Goal: Task Accomplishment & Management: Manage account settings

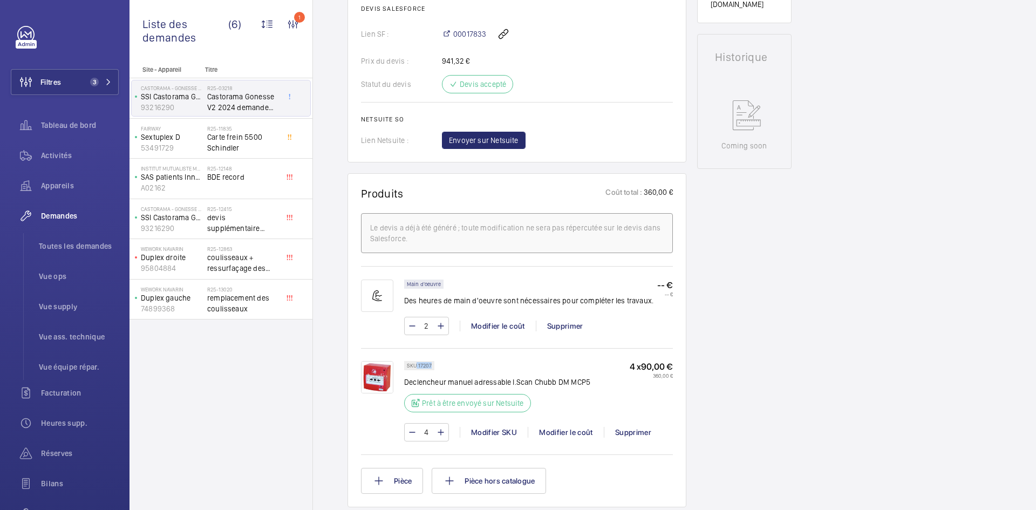
scroll to position [485, 0]
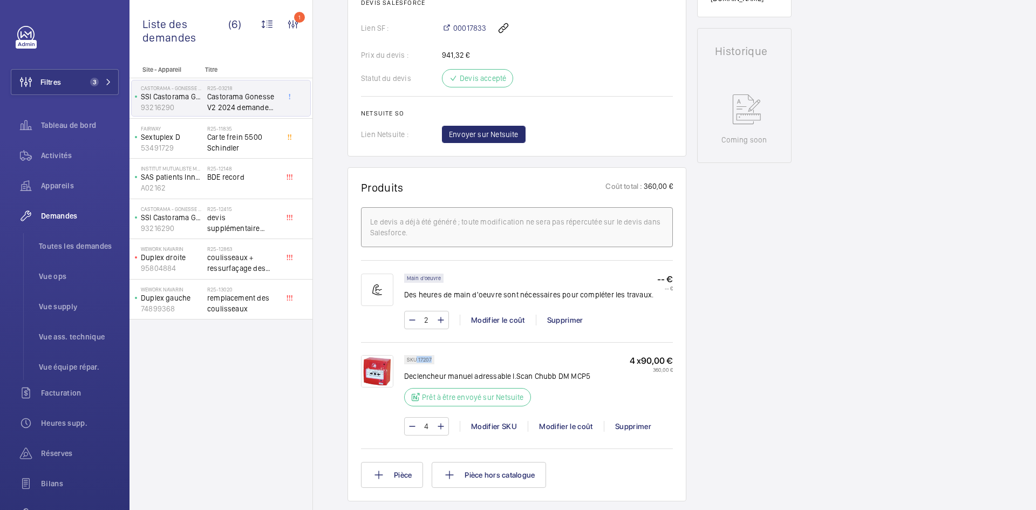
click at [378, 367] on img at bounding box center [377, 371] width 32 height 32
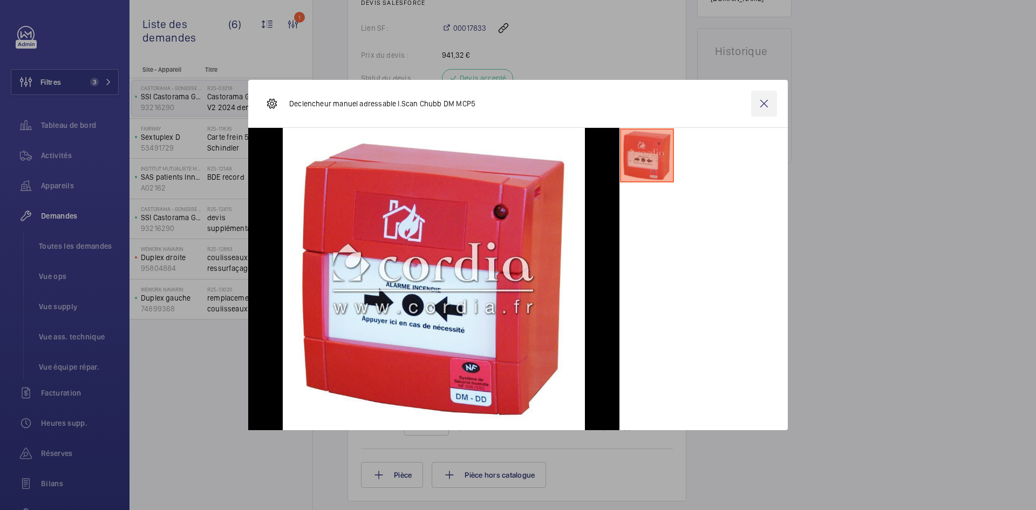
click at [756, 109] on wm-front-icon-button at bounding box center [764, 104] width 26 height 26
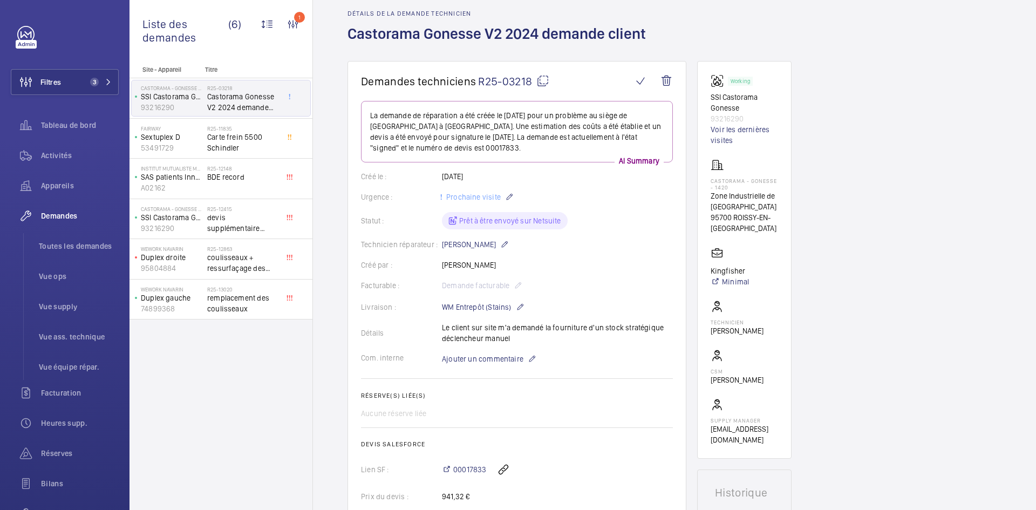
scroll to position [0, 0]
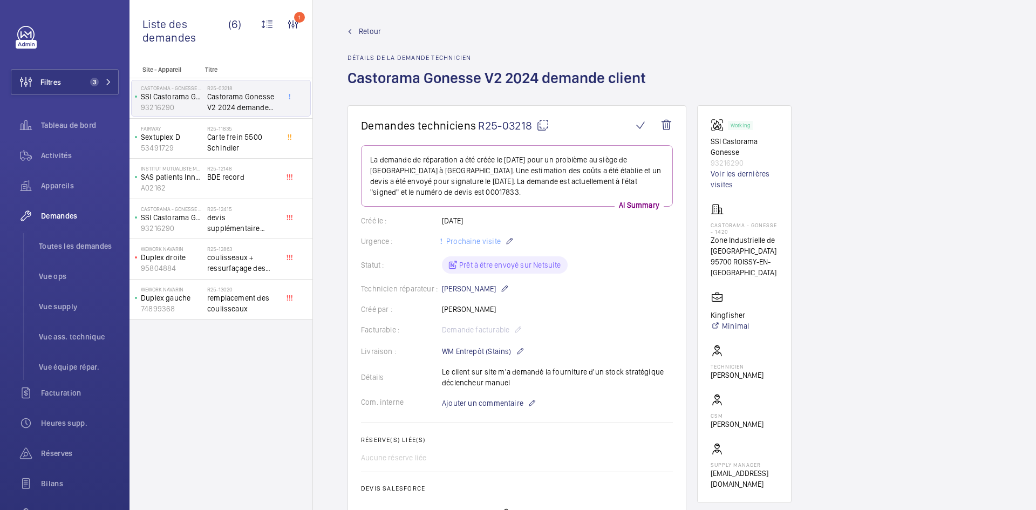
click at [373, 29] on span "Retour" at bounding box center [370, 31] width 22 height 11
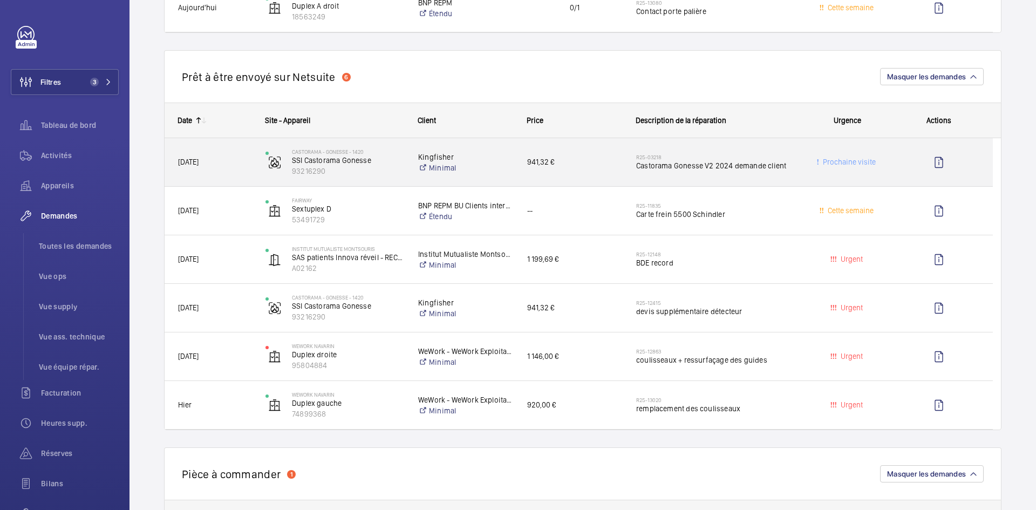
scroll to position [647, 0]
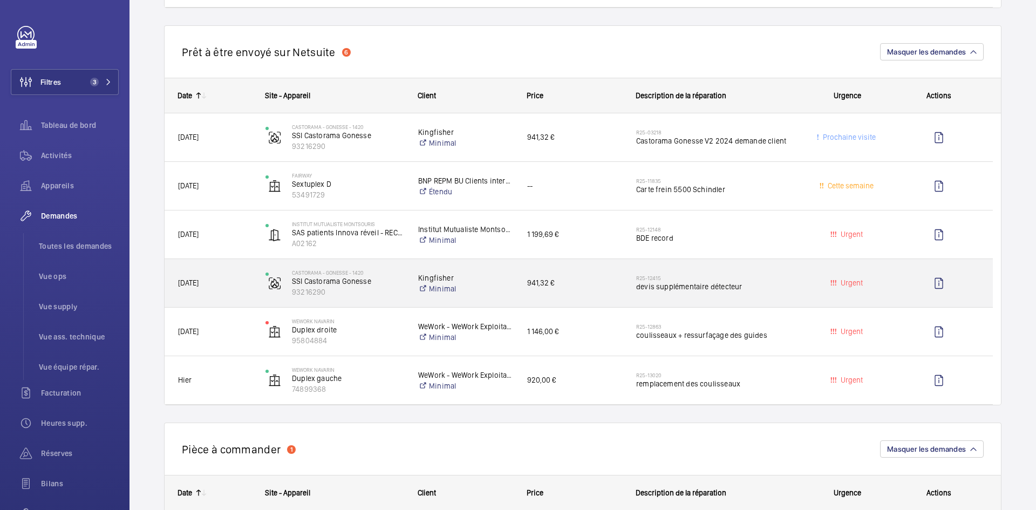
click at [237, 282] on span "[DATE]" at bounding box center [214, 283] width 73 height 12
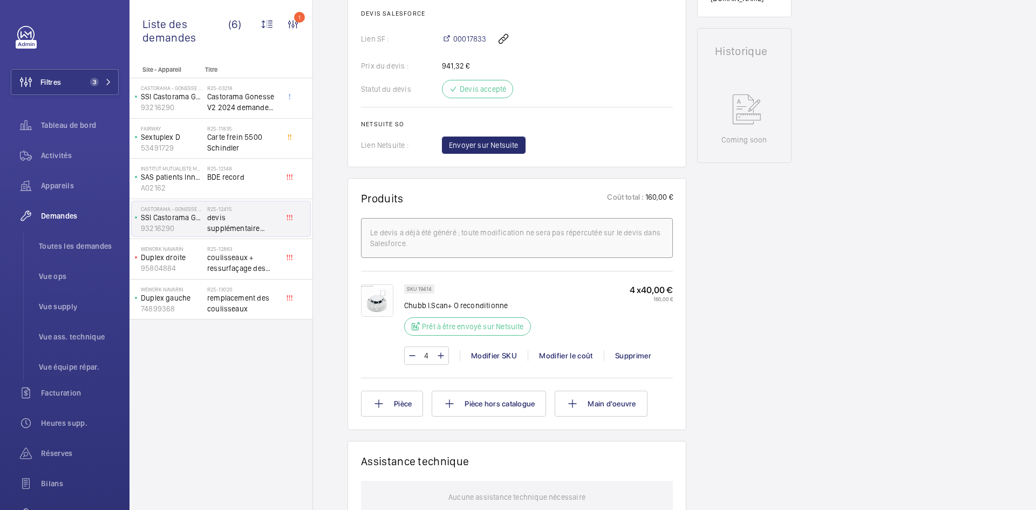
scroll to position [647, 0]
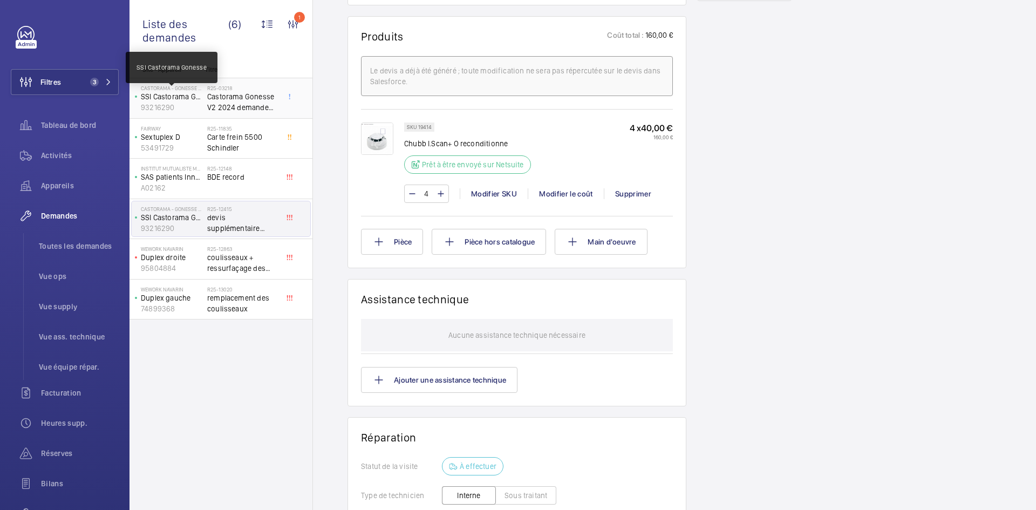
click at [191, 97] on p "SSI Castorama Gonesse" at bounding box center [172, 96] width 62 height 11
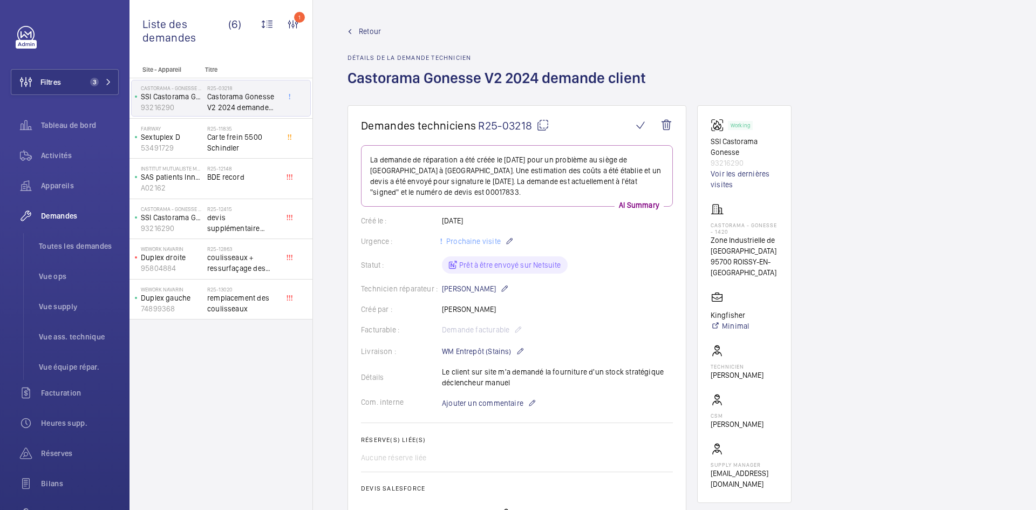
click at [546, 124] on mat-icon at bounding box center [542, 125] width 13 height 13
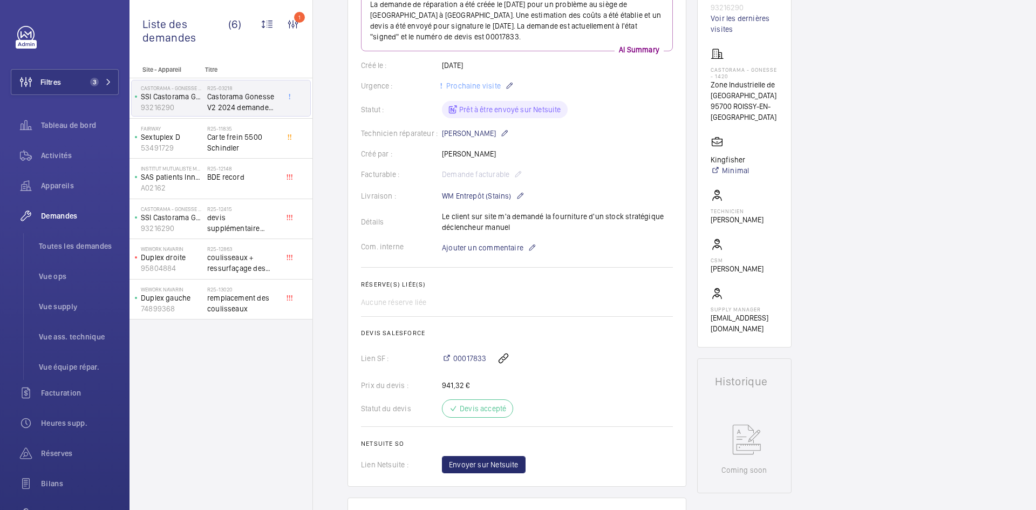
scroll to position [54, 0]
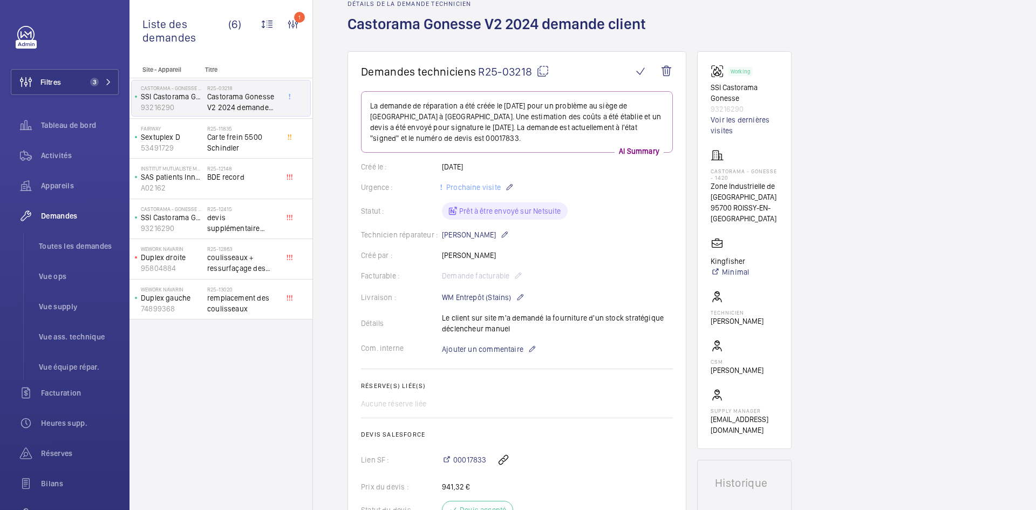
click at [546, 67] on mat-icon at bounding box center [542, 71] width 13 height 13
click at [541, 70] on mat-icon at bounding box center [542, 71] width 13 height 13
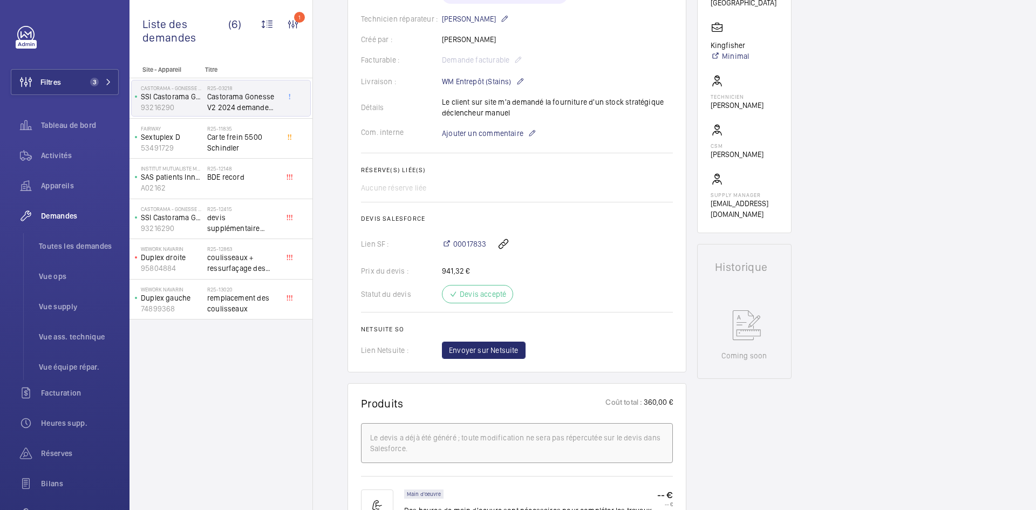
scroll to position [431, 0]
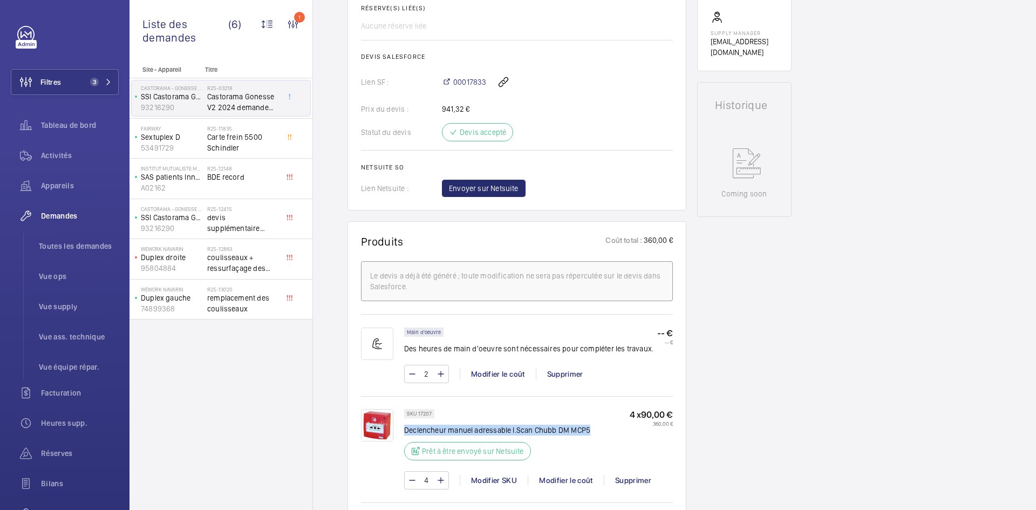
drag, startPoint x: 591, startPoint y: 429, endPoint x: 406, endPoint y: 432, distance: 184.5
click at [406, 432] on div "SKU 17207 Declencheur manuel adressable I.Scan Chubb DM MCP5 Prêt à être envoyé…" at bounding box center [538, 438] width 269 height 58
copy p "Declencheur manuel adressable I.Scan Chubb DM MCP5"
click at [385, 432] on img at bounding box center [377, 425] width 32 height 32
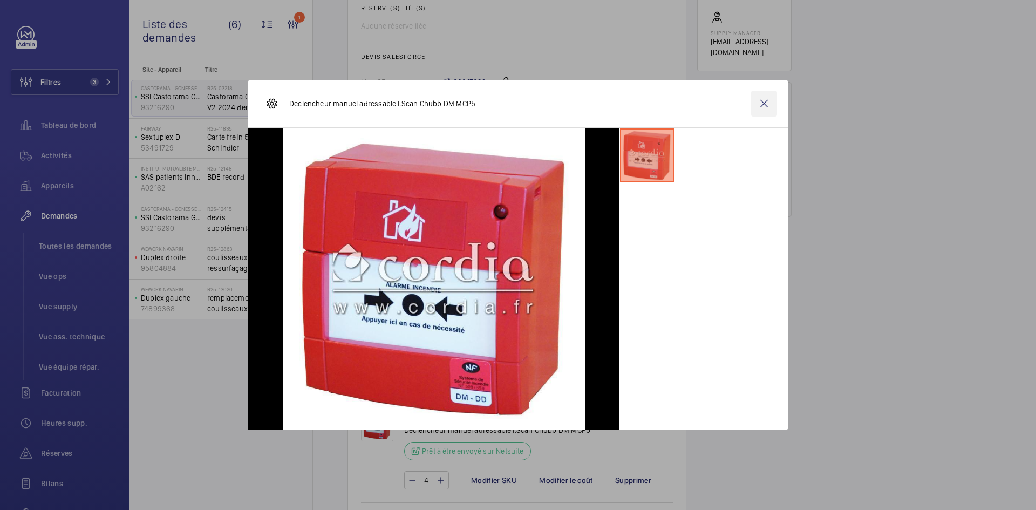
click at [772, 99] on wm-front-icon-button at bounding box center [764, 104] width 26 height 26
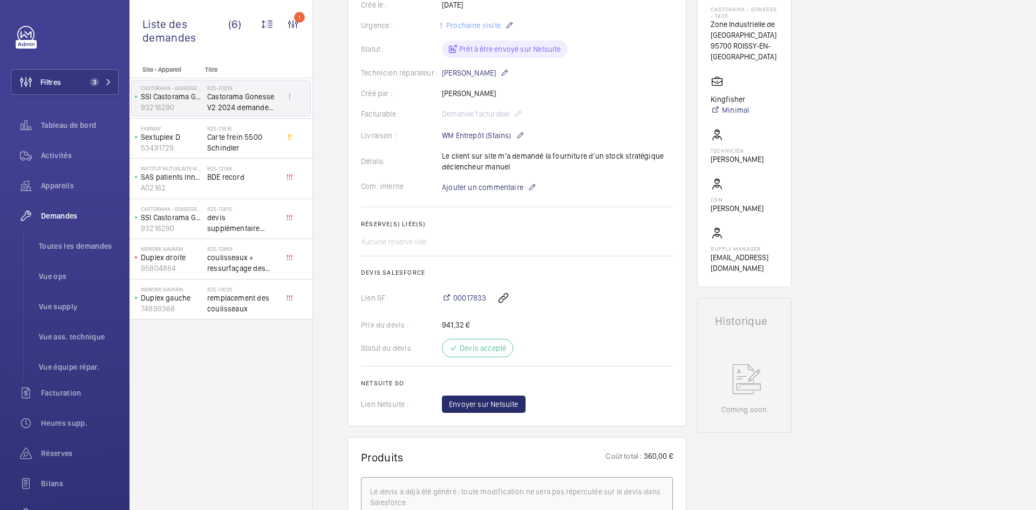
scroll to position [162, 0]
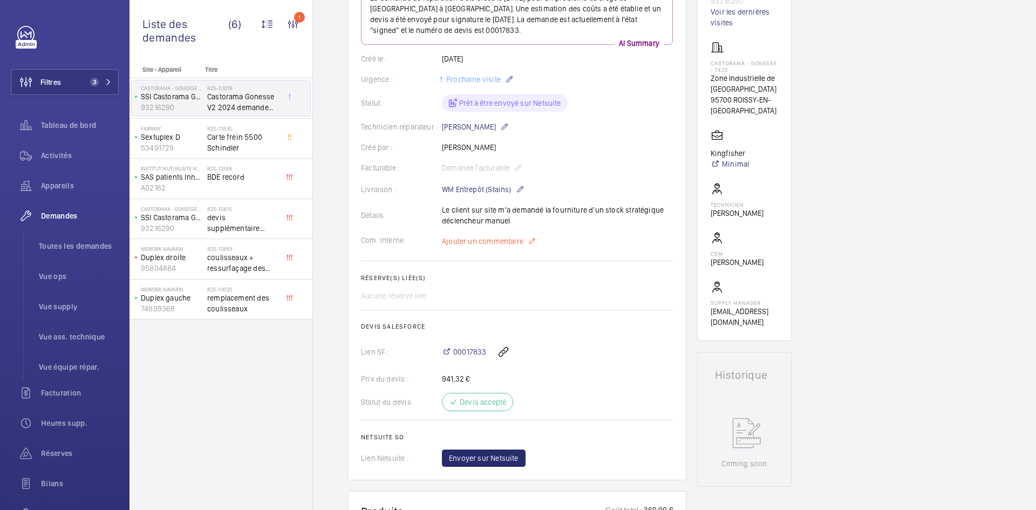
click at [485, 244] on span "Ajouter un commentaire" at bounding box center [482, 241] width 81 height 11
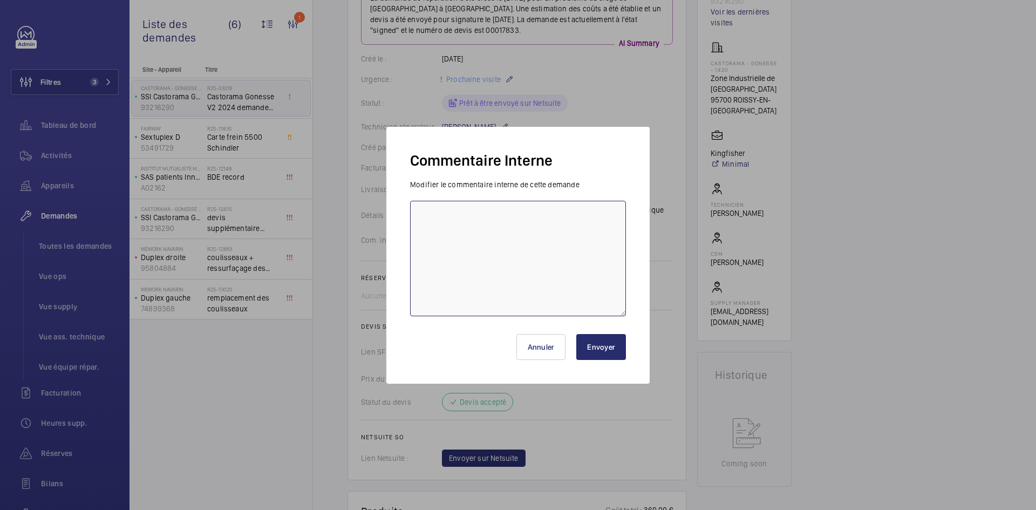
click at [465, 216] on textarea at bounding box center [518, 258] width 216 height 115
type textarea "BY-01/10 demande de devis envoyée au fournisseur Ssi Solution attente de retour."
click at [610, 348] on button "Envoyer" at bounding box center [601, 347] width 50 height 26
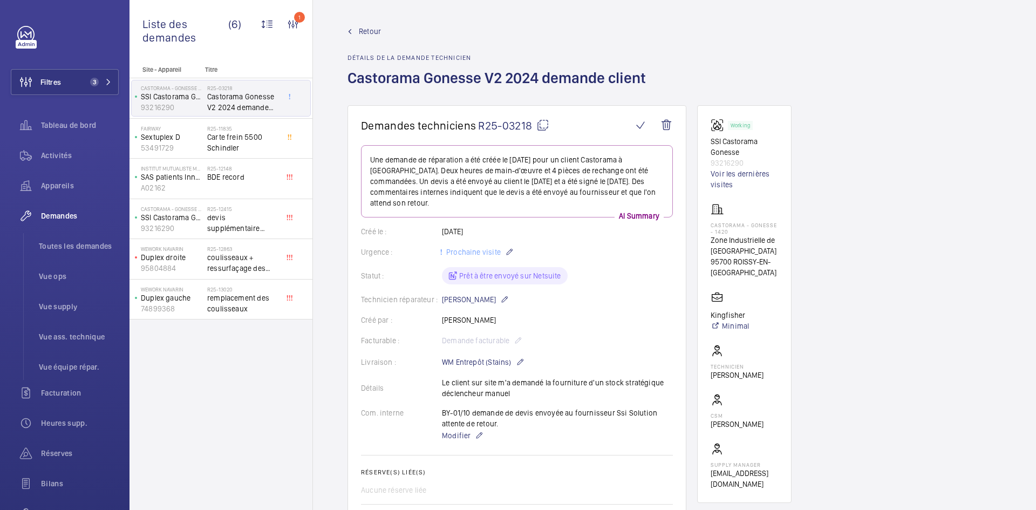
click at [362, 30] on span "Retour" at bounding box center [370, 31] width 22 height 11
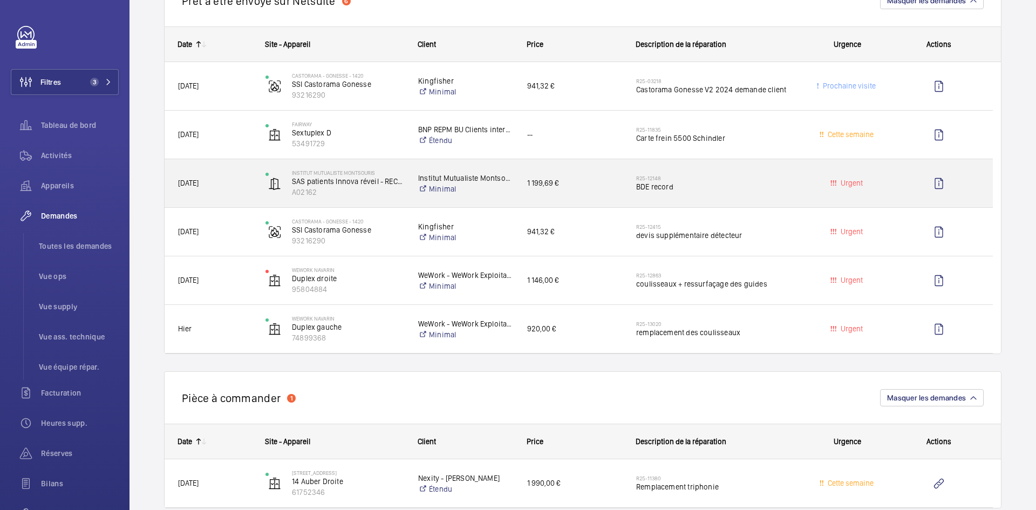
scroll to position [701, 0]
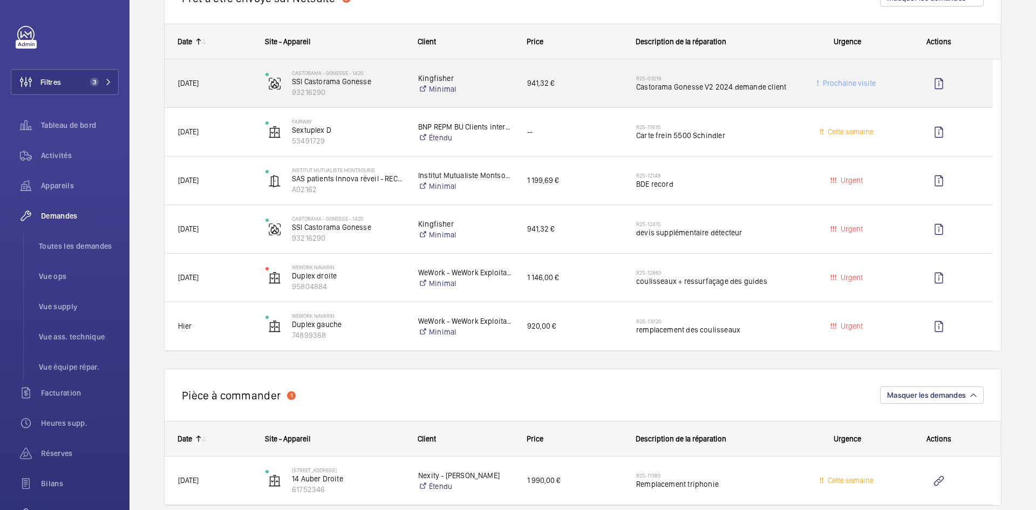
click at [250, 85] on span "[DATE]" at bounding box center [214, 83] width 73 height 12
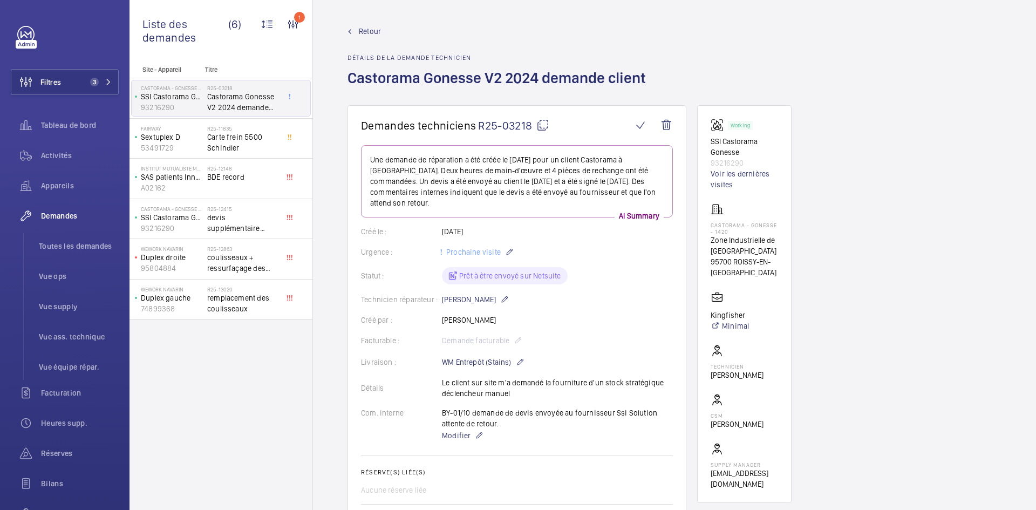
click at [373, 32] on span "Retour" at bounding box center [370, 31] width 22 height 11
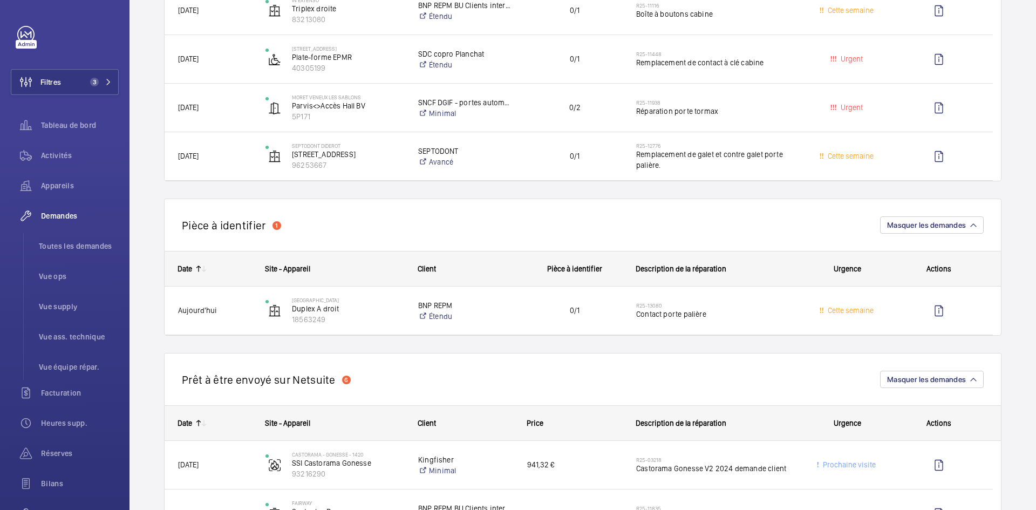
scroll to position [431, 0]
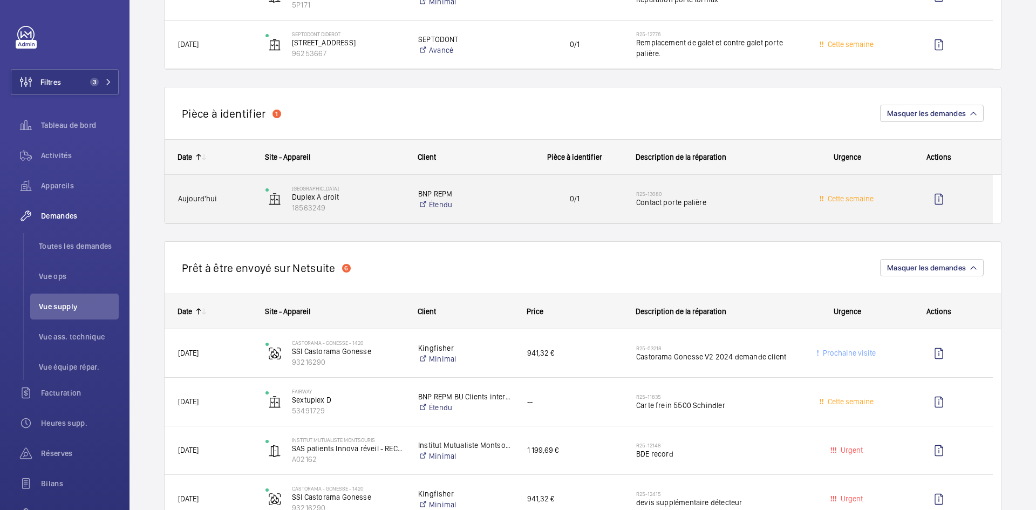
click at [239, 196] on span "Aujourd'hui" at bounding box center [214, 199] width 73 height 12
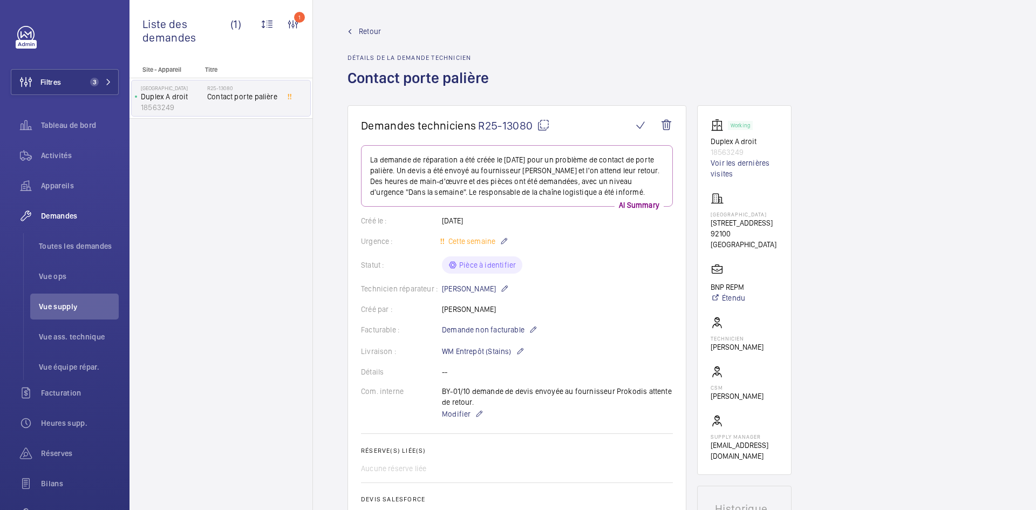
click at [546, 123] on mat-icon at bounding box center [543, 125] width 13 height 13
drag, startPoint x: 757, startPoint y: 245, endPoint x: 703, endPoint y: 210, distance: 63.9
click at [703, 210] on wm-front-card "Working Duplex A droit 18563249 Voir les dernières visites AUSTRALIA 93 RUE NAT…" at bounding box center [744, 289] width 94 height 369
copy div "AUSTRALIA 93 RUE NATIONALE 92100 BOULOGNE-BILLANCOURT"
click at [362, 28] on span "Retour" at bounding box center [370, 31] width 22 height 11
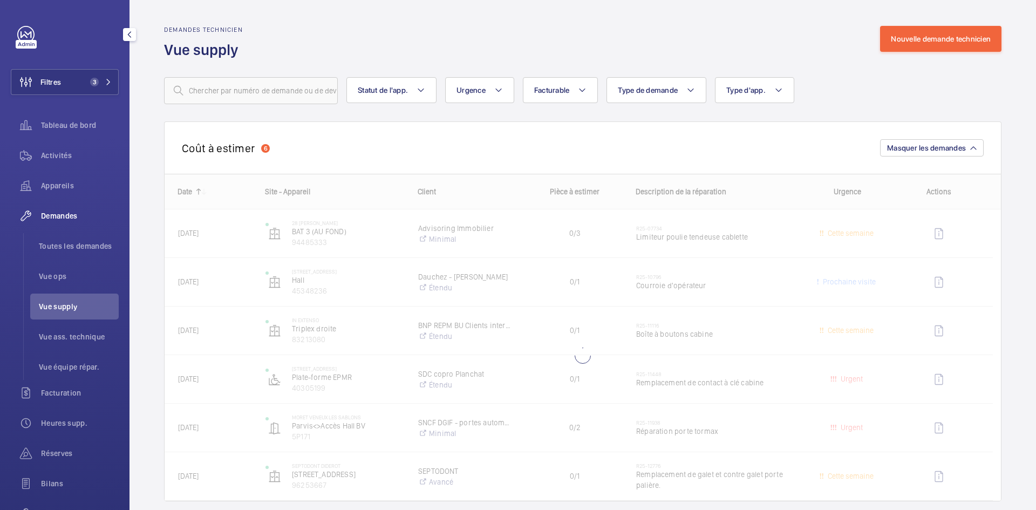
click at [57, 302] on span "Vue supply" at bounding box center [79, 306] width 80 height 11
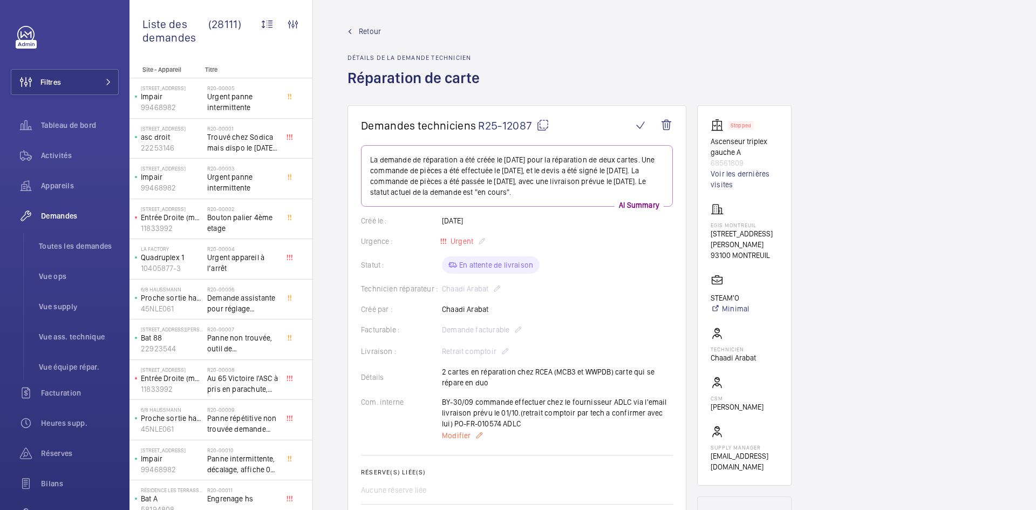
click at [457, 435] on span "Modifier" at bounding box center [456, 435] width 29 height 11
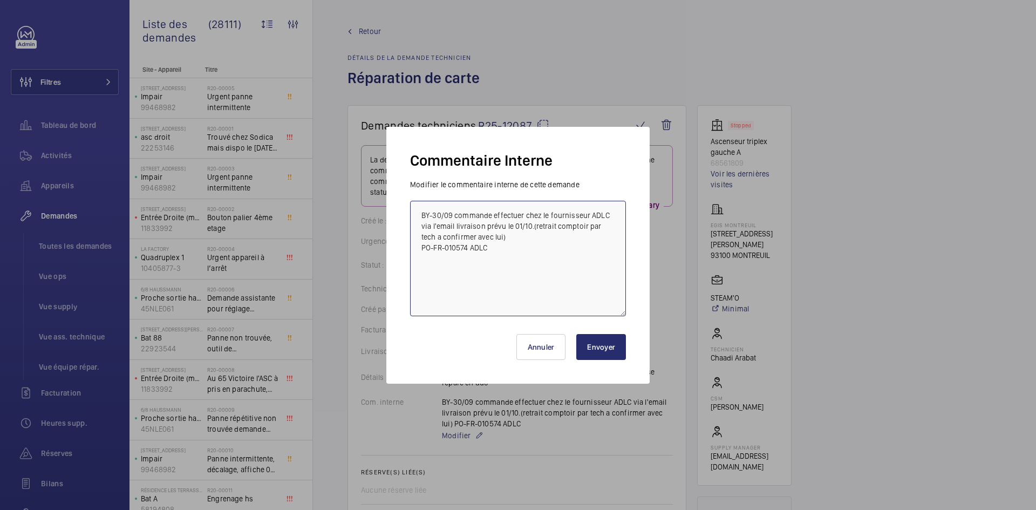
click at [519, 223] on textarea "BY-30/09 commande effectuer chez le fournisseur ADLC via l'email livraison prév…" at bounding box center [518, 258] width 216 height 115
type textarea "BY-30/09 commande effectuer chez le fournisseur ADLC via l'email livraison prév…"
click at [609, 351] on button "Envoyer" at bounding box center [601, 347] width 50 height 26
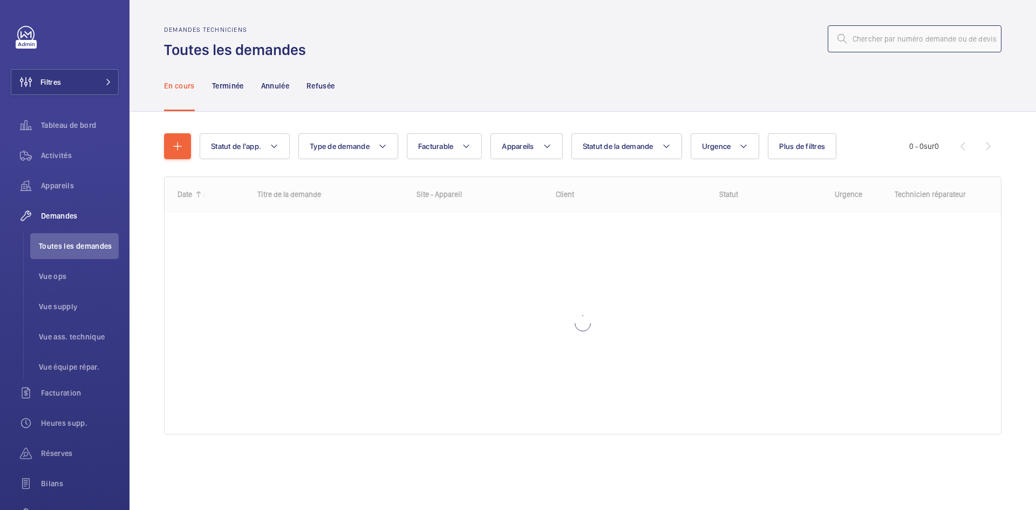
click at [895, 35] on input "text" at bounding box center [914, 38] width 174 height 27
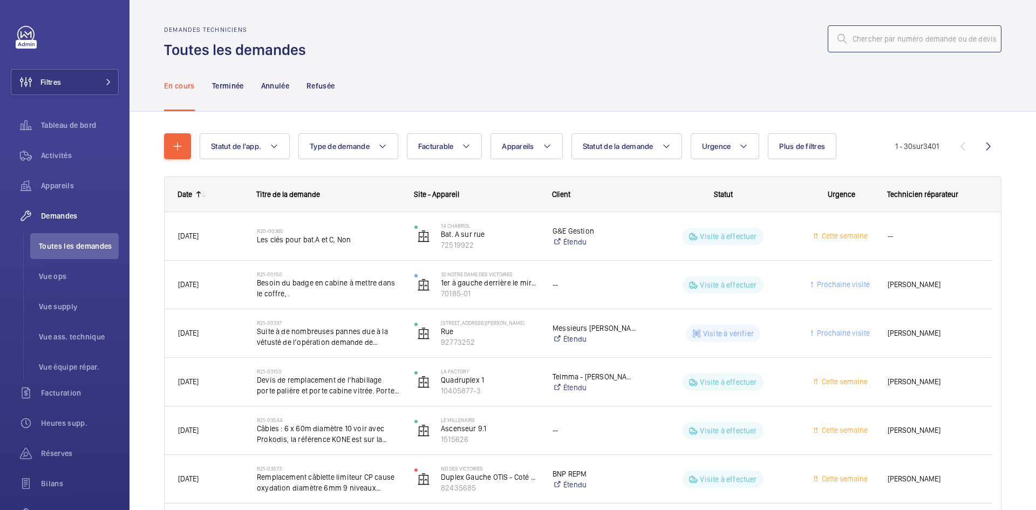
paste input "R25-13024"
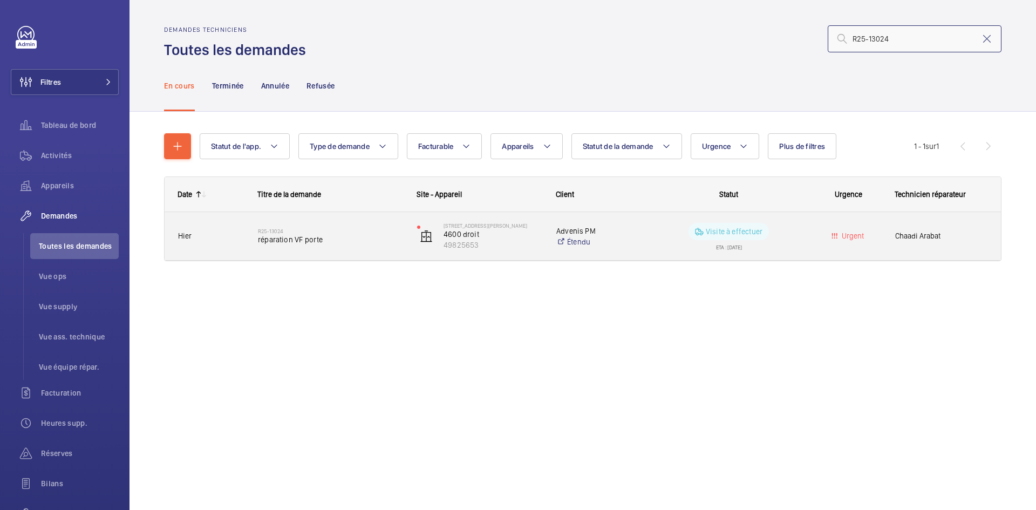
type input "R25-13024"
click at [257, 237] on div "R25-13024 réparation VF porte" at bounding box center [324, 236] width 158 height 49
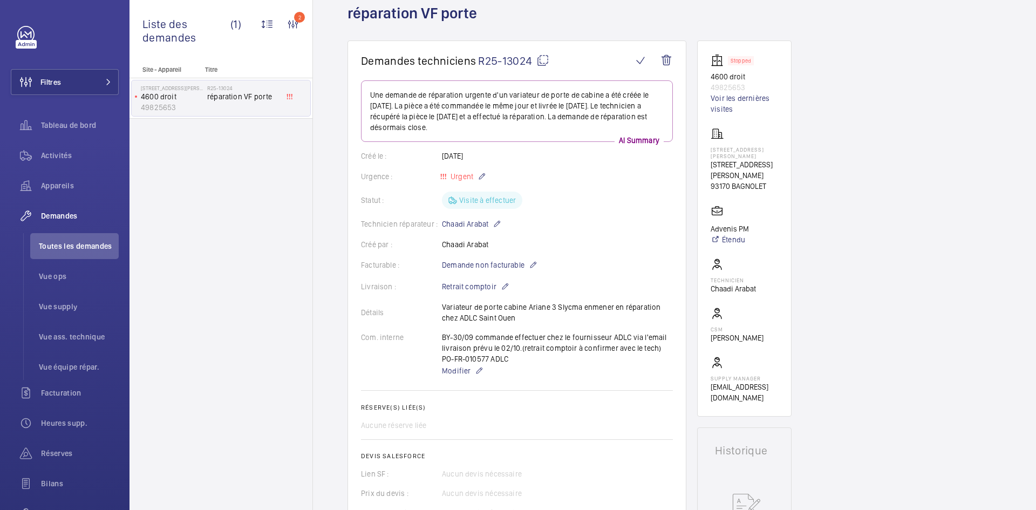
scroll to position [32, 0]
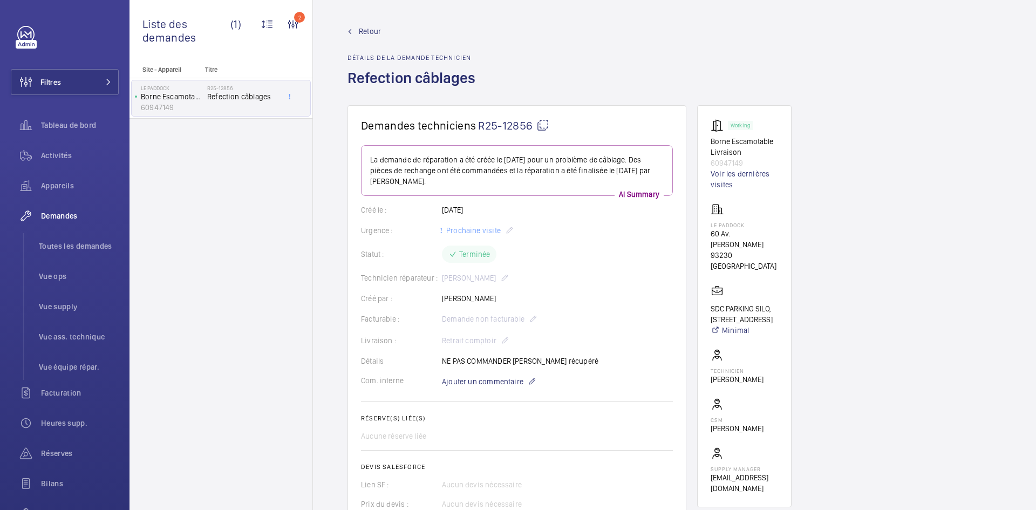
scroll to position [593, 0]
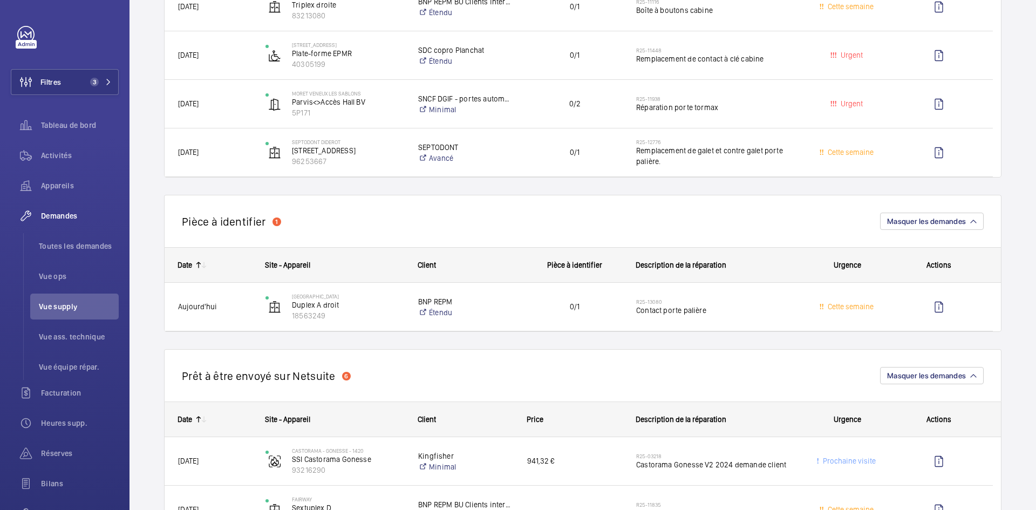
scroll to position [108, 0]
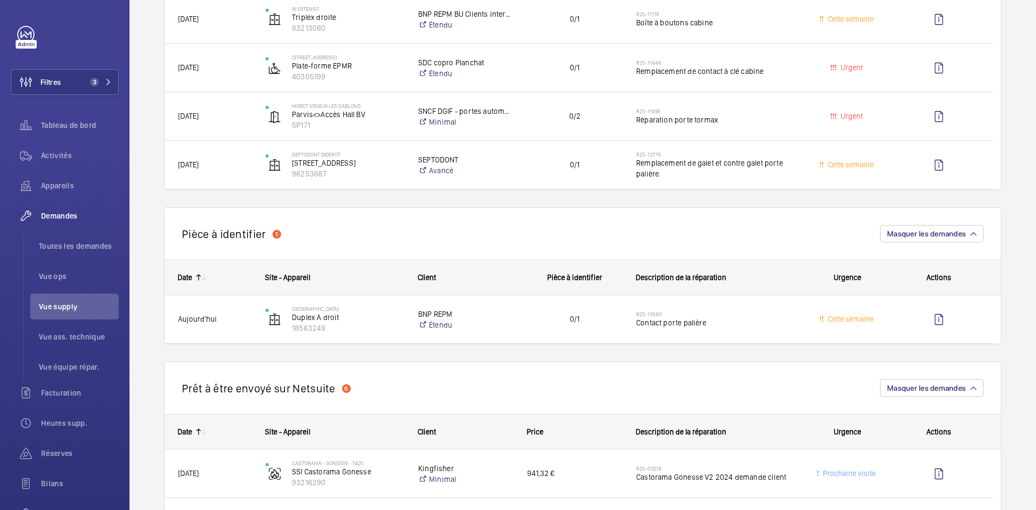
scroll to position [431, 0]
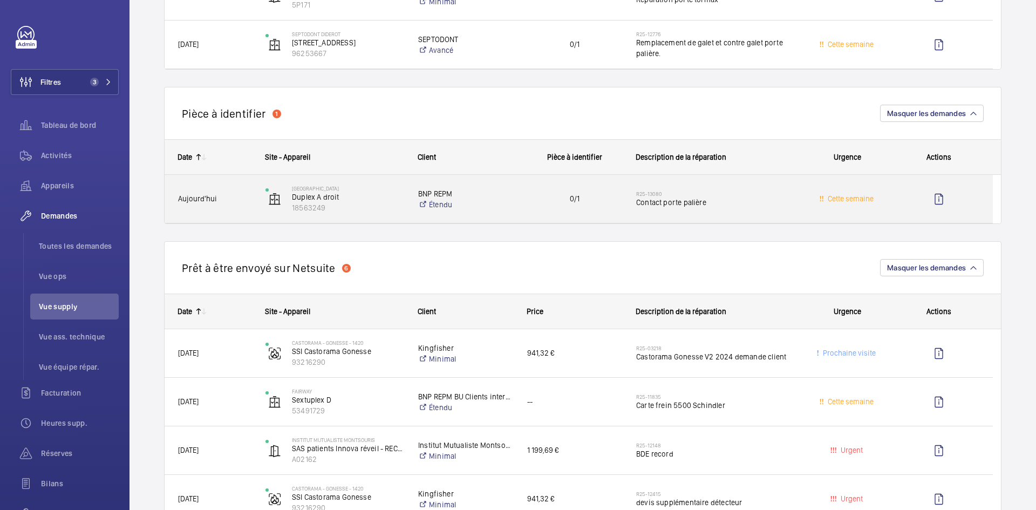
click at [237, 197] on span "Aujourd'hui" at bounding box center [214, 199] width 73 height 12
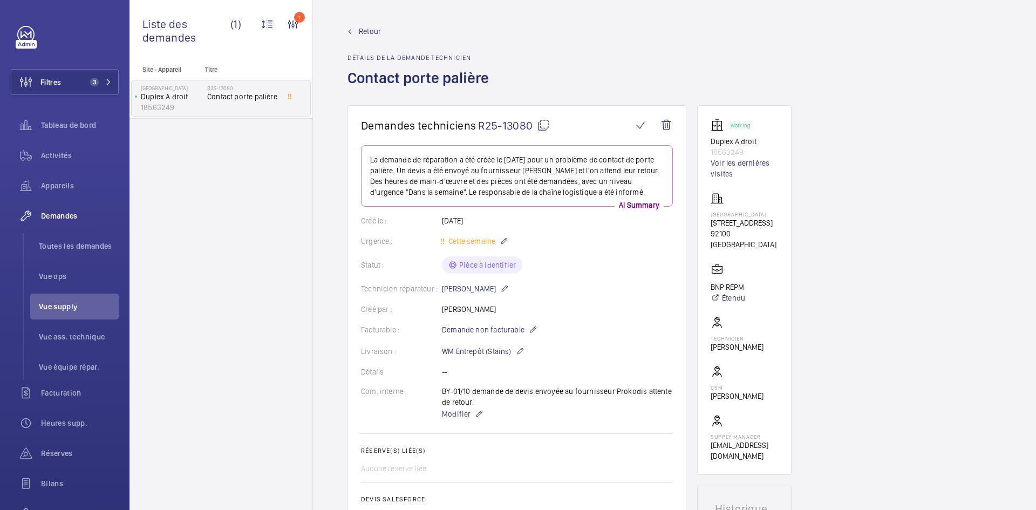
click at [548, 124] on mat-icon at bounding box center [543, 125] width 13 height 13
click at [455, 413] on span "Modifier" at bounding box center [456, 413] width 29 height 11
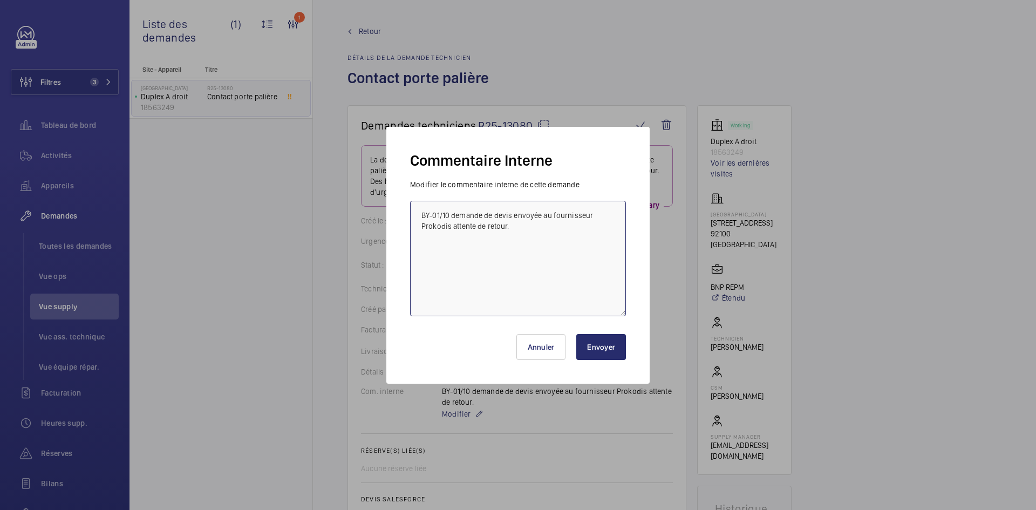
click at [449, 222] on textarea "BY-01/10 demande de devis envoyée au fournisseur Prokodis attente de retour." at bounding box center [518, 258] width 216 height 115
type textarea "BY-01/10 demande de devis envoyée au fournisseur Prokodis & Wittur attente de r…"
click at [595, 350] on button "Envoyer" at bounding box center [601, 347] width 50 height 26
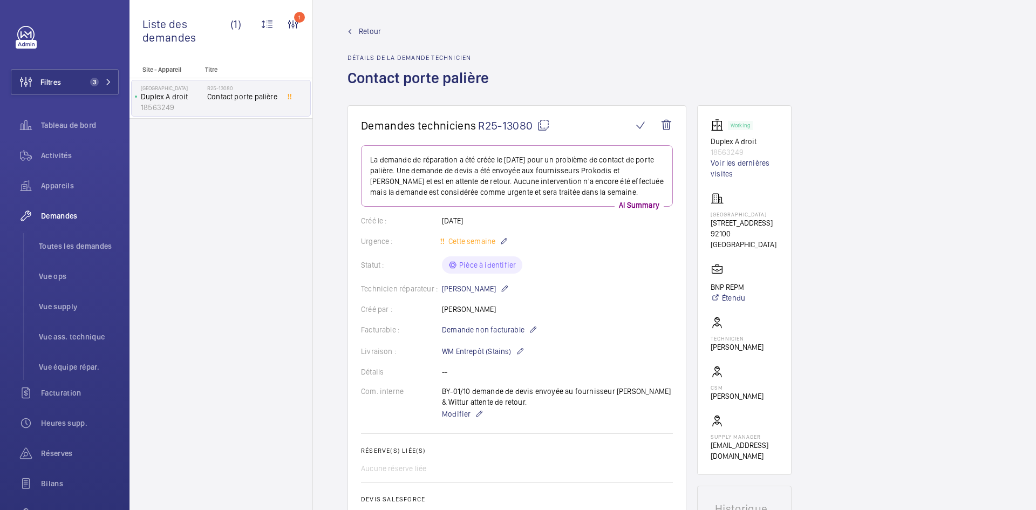
click at [360, 32] on span "Retour" at bounding box center [370, 31] width 22 height 11
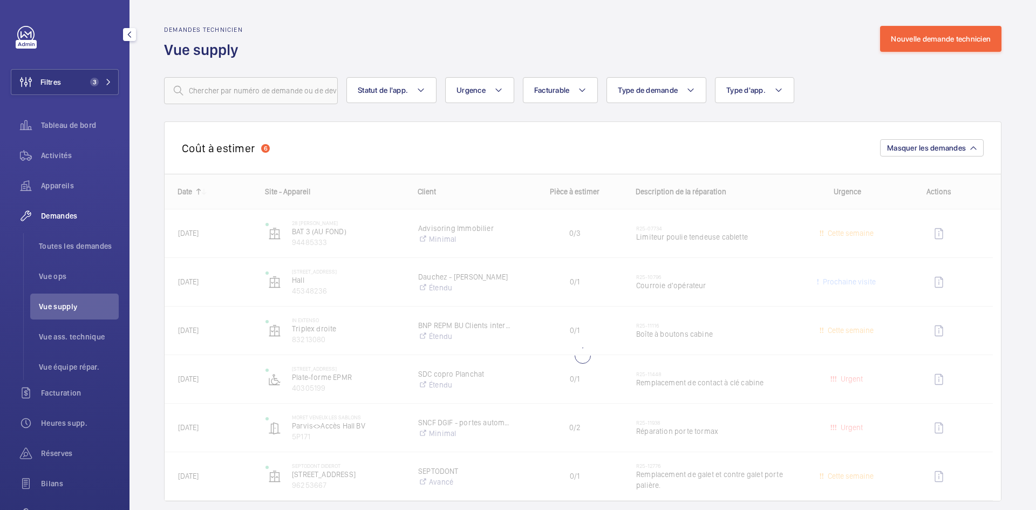
click at [66, 303] on span "Vue supply" at bounding box center [79, 306] width 80 height 11
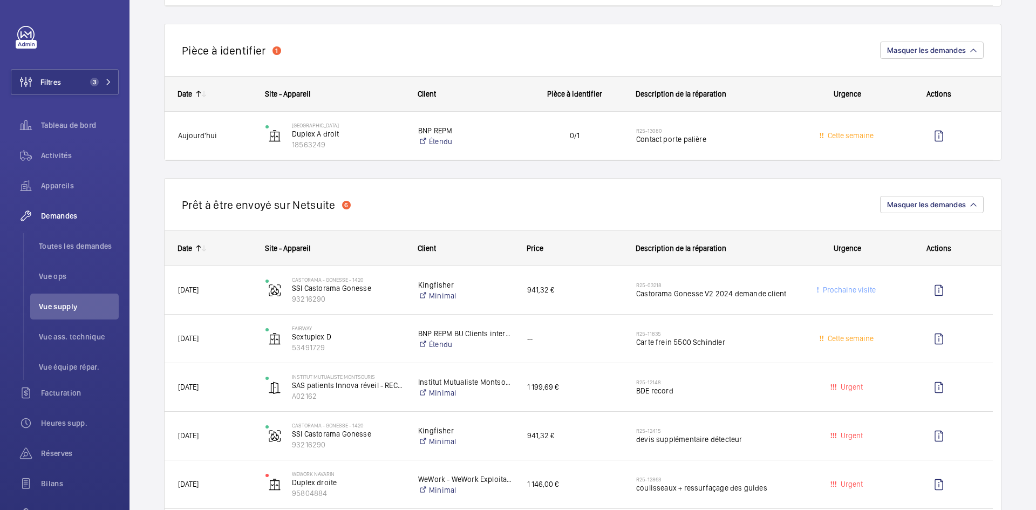
scroll to position [647, 0]
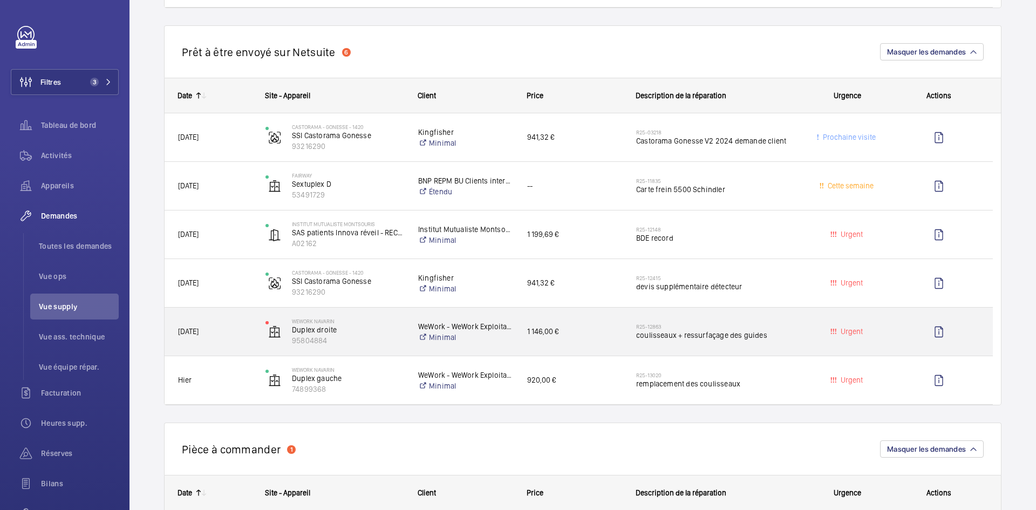
click at [249, 323] on div "[DATE]" at bounding box center [208, 331] width 86 height 34
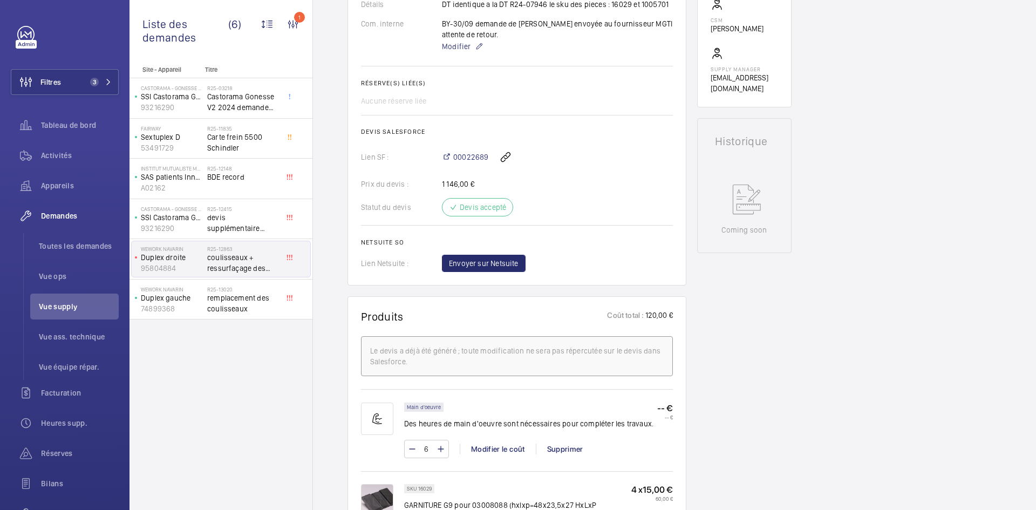
scroll to position [378, 0]
click at [508, 262] on span "Envoyer sur Netsuite" at bounding box center [484, 263] width 70 height 11
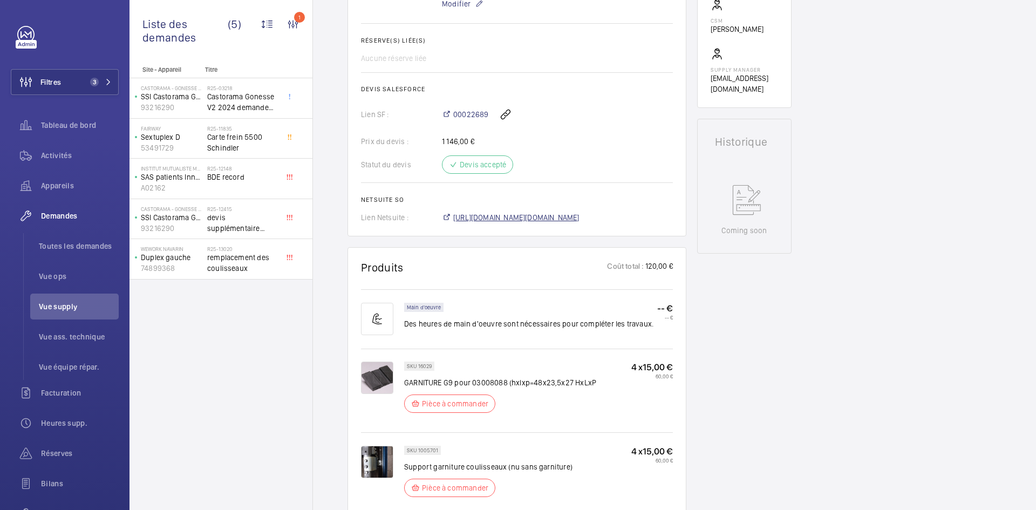
scroll to position [388, 0]
click at [579, 213] on span "[URL][DOMAIN_NAME][DOMAIN_NAME]" at bounding box center [516, 217] width 126 height 11
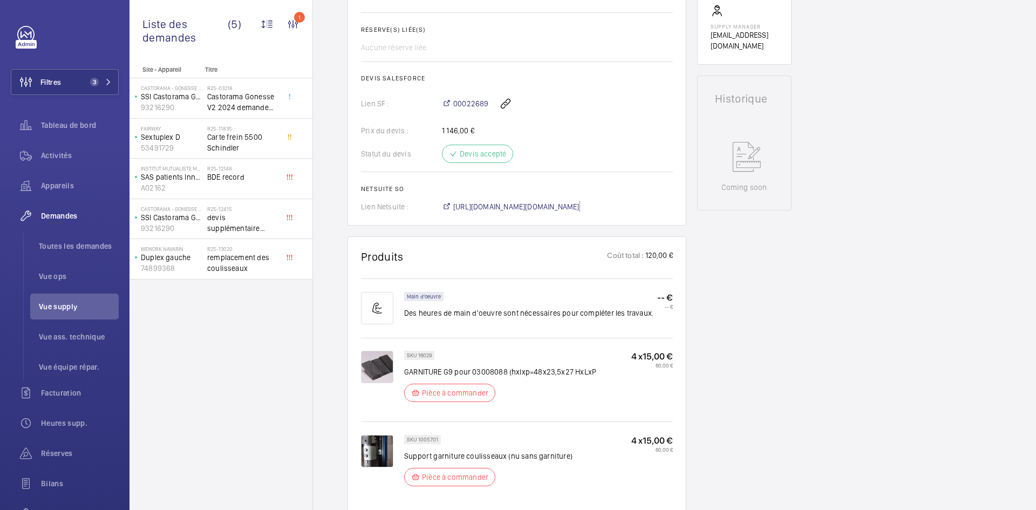
scroll to position [205, 0]
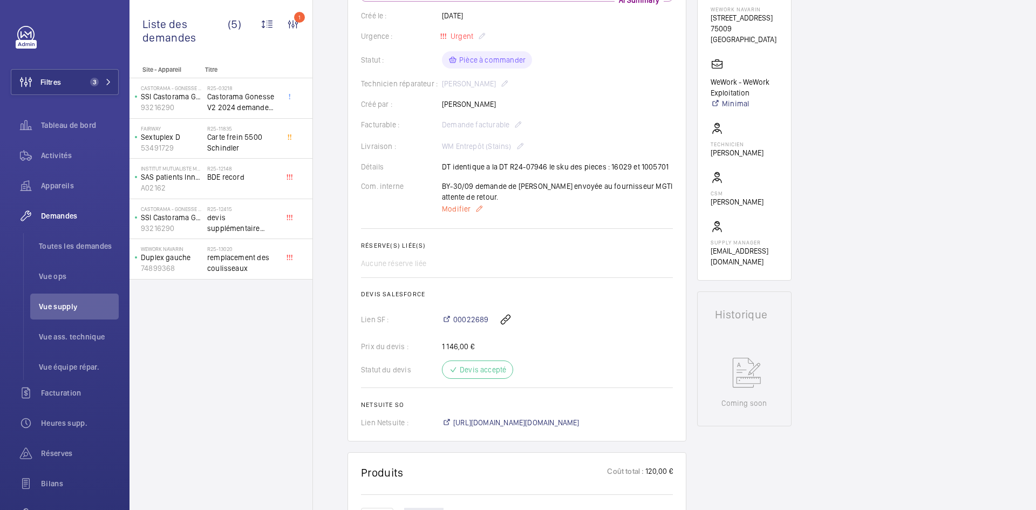
click at [460, 214] on span "Modifier" at bounding box center [456, 208] width 29 height 11
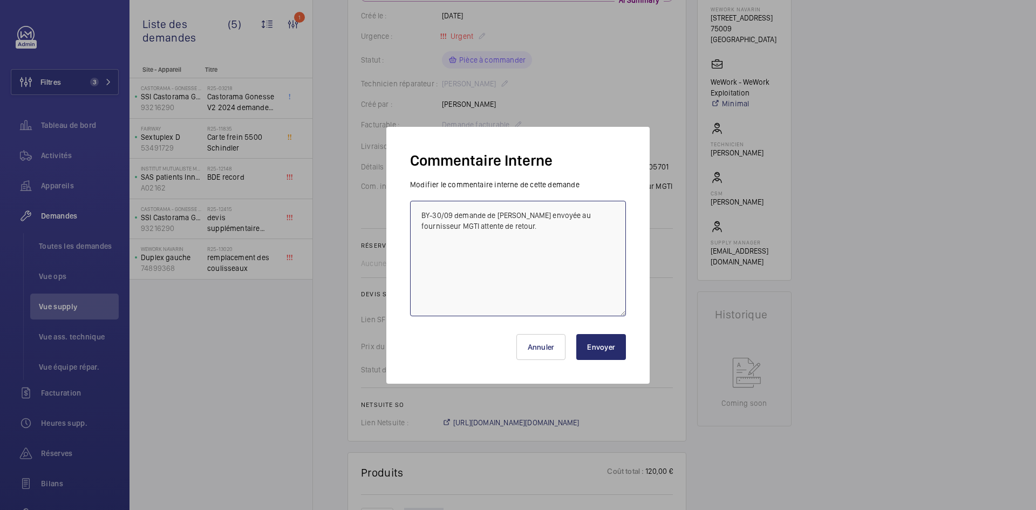
click at [423, 210] on textarea "BY-30/09 demande de devis envoyée au fournisseur MGTI attente de retour." at bounding box center [518, 258] width 216 height 115
click at [421, 209] on textarea "BY-30/09 demande de devis envoyée au fournisseur MGTI attente de retour." at bounding box center [518, 258] width 216 height 115
paste textarea "BY-01/10 commande effectuer chez le fournisseur MGTI via l'email livraison prév…"
type textarea "BY-01/10 commande effectuer chez le fournisseur MGTI via l'email livraison prév…"
click at [599, 344] on button "Envoyer" at bounding box center [601, 347] width 50 height 26
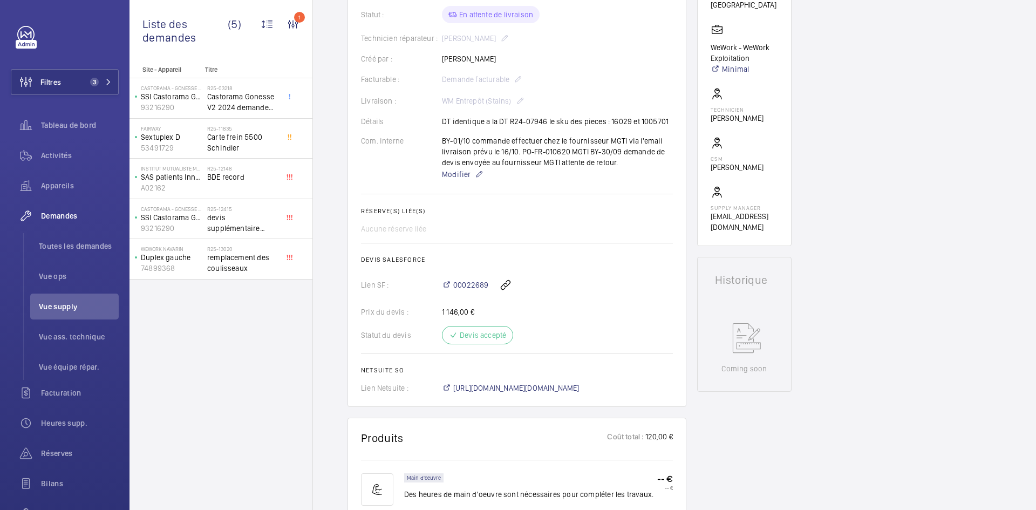
scroll to position [237, 0]
click at [201, 264] on p "74899368" at bounding box center [172, 268] width 62 height 11
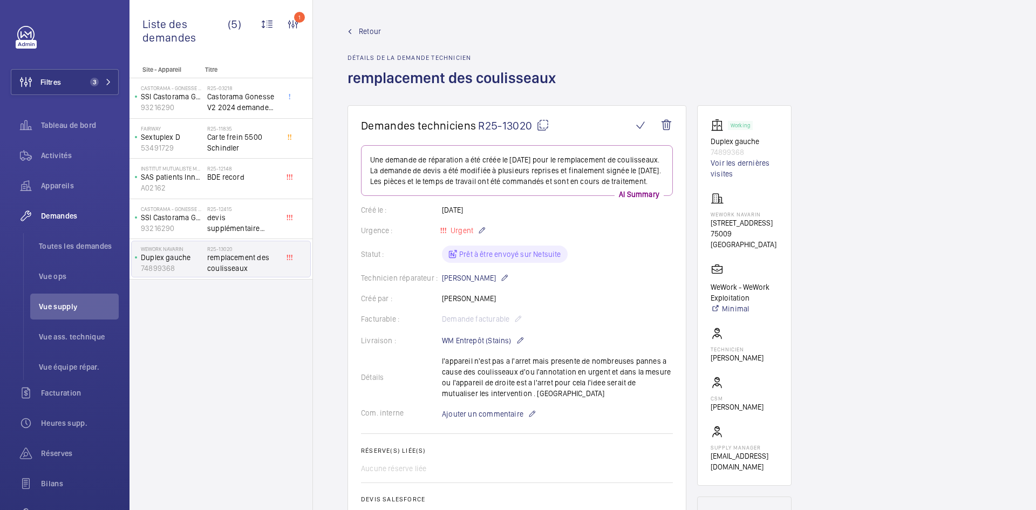
click at [546, 124] on mat-icon at bounding box center [542, 125] width 13 height 13
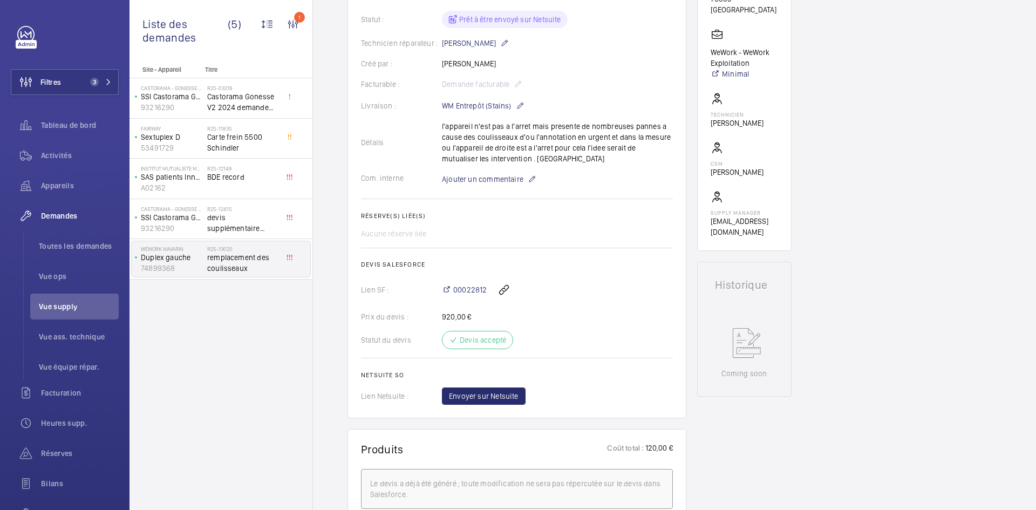
scroll to position [216, 0]
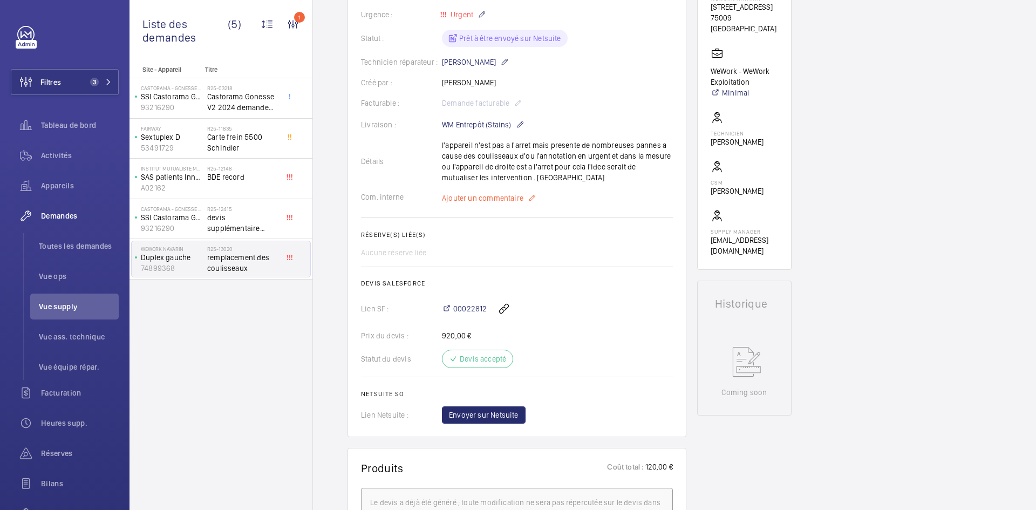
click at [480, 203] on span "Ajouter un commentaire" at bounding box center [482, 198] width 81 height 11
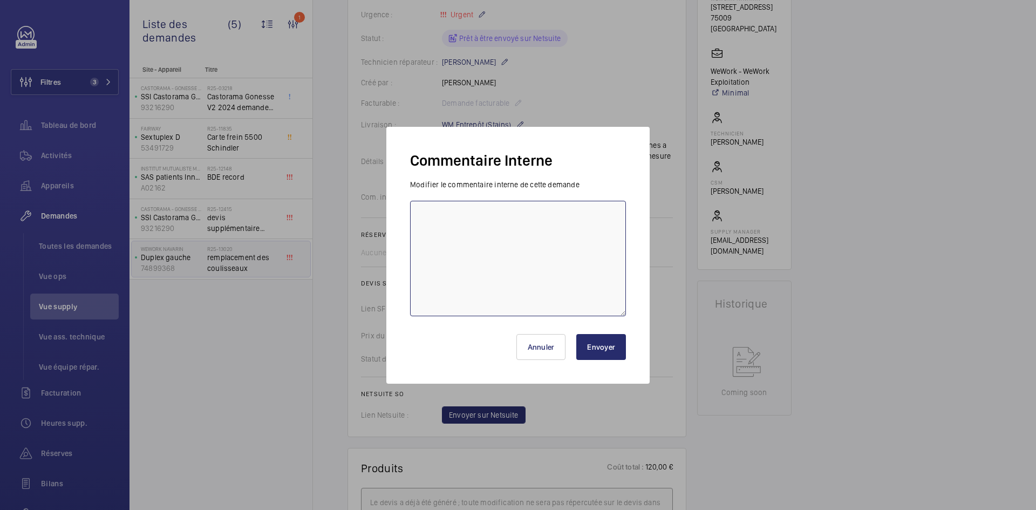
click at [468, 224] on textarea at bounding box center [518, 258] width 216 height 115
type textarea "BY-01/10 demande de devis envoyée au fournisseur MGTI attente de retour."
click at [609, 348] on button "Envoyer" at bounding box center [601, 347] width 50 height 26
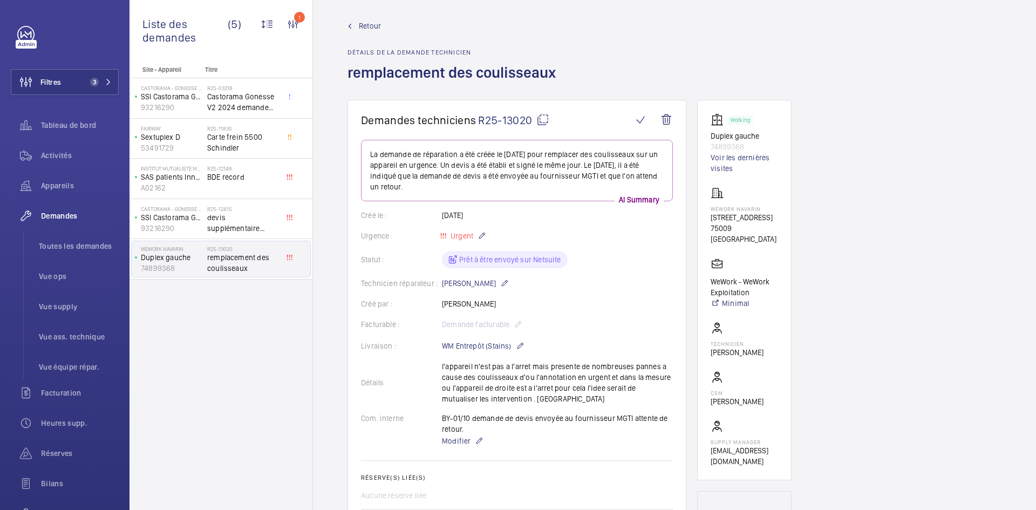
scroll to position [0, 0]
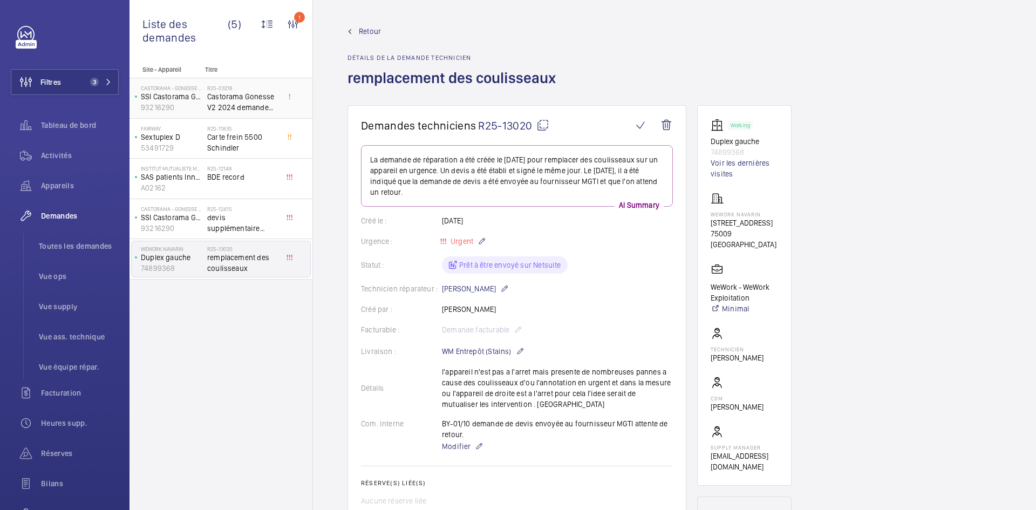
click at [194, 100] on p "SSI Castorama Gonesse" at bounding box center [172, 96] width 62 height 11
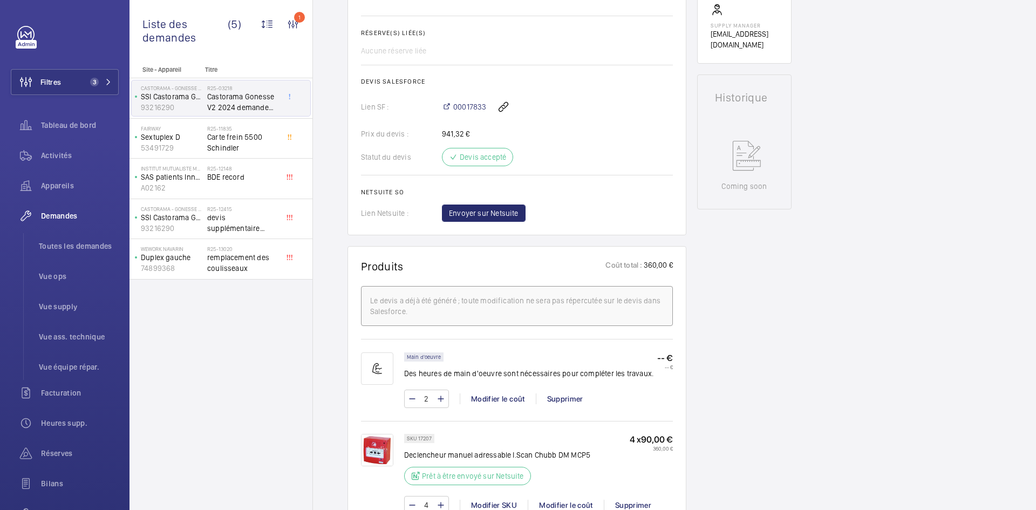
scroll to position [485, 0]
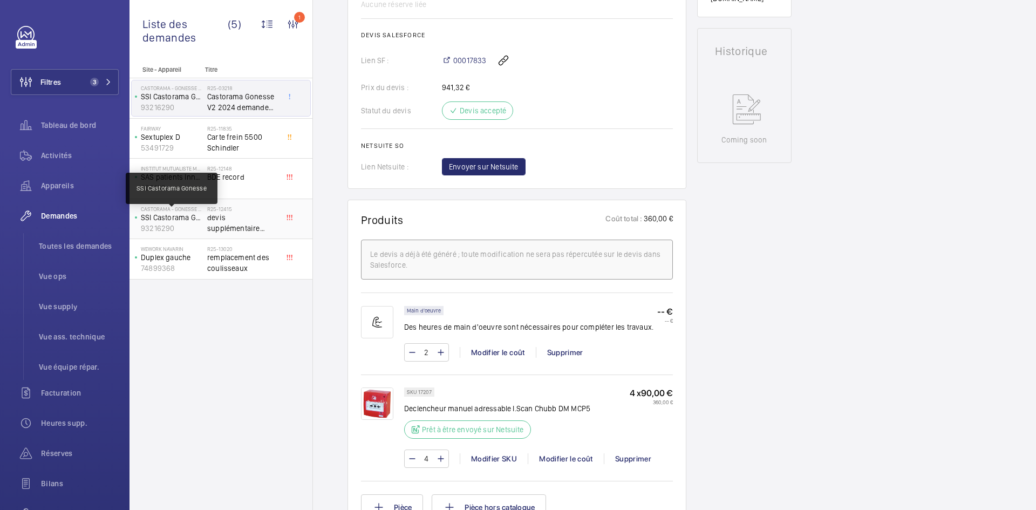
click at [189, 216] on p "SSI Castorama Gonesse" at bounding box center [172, 217] width 62 height 11
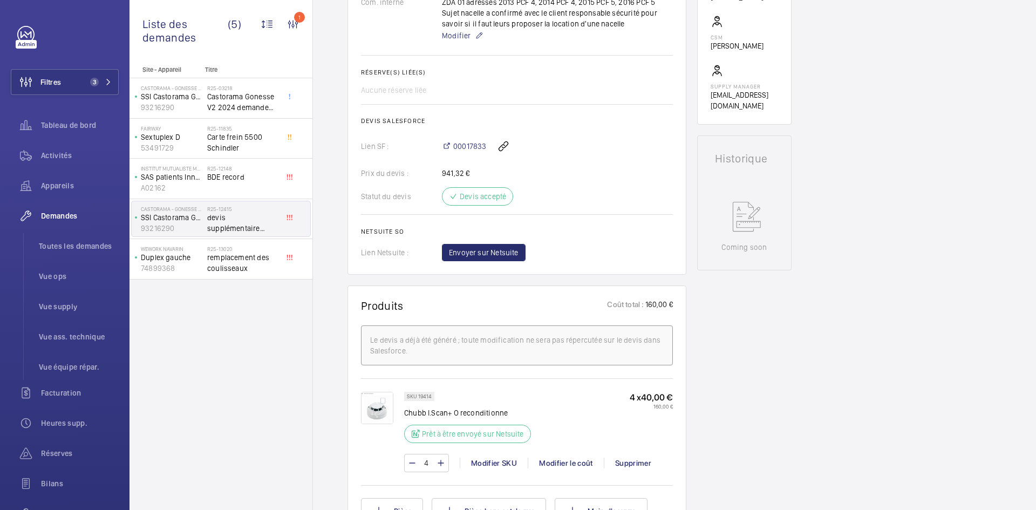
scroll to position [378, 0]
click at [503, 255] on span "Envoyer sur Netsuite" at bounding box center [484, 253] width 70 height 11
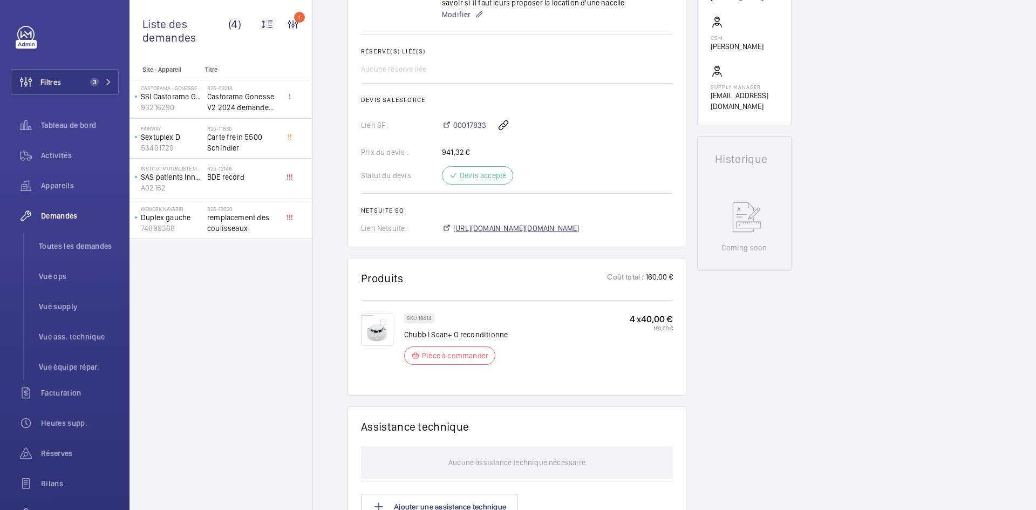
click at [578, 228] on span "https://6461500.app.netsuite.com/app/accounting/transactions/salesord.nl?id=305…" at bounding box center [516, 228] width 126 height 11
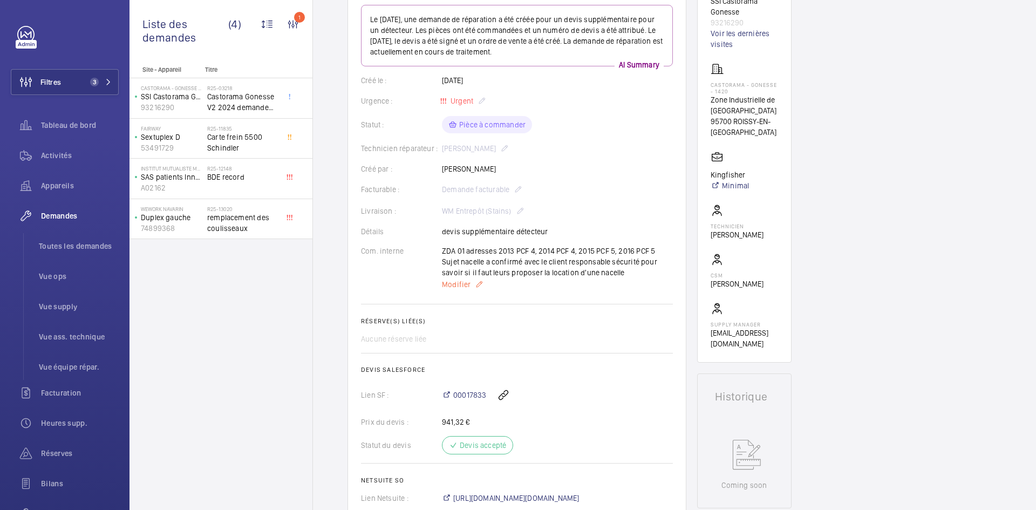
click at [458, 286] on span "Modifier" at bounding box center [456, 284] width 29 height 11
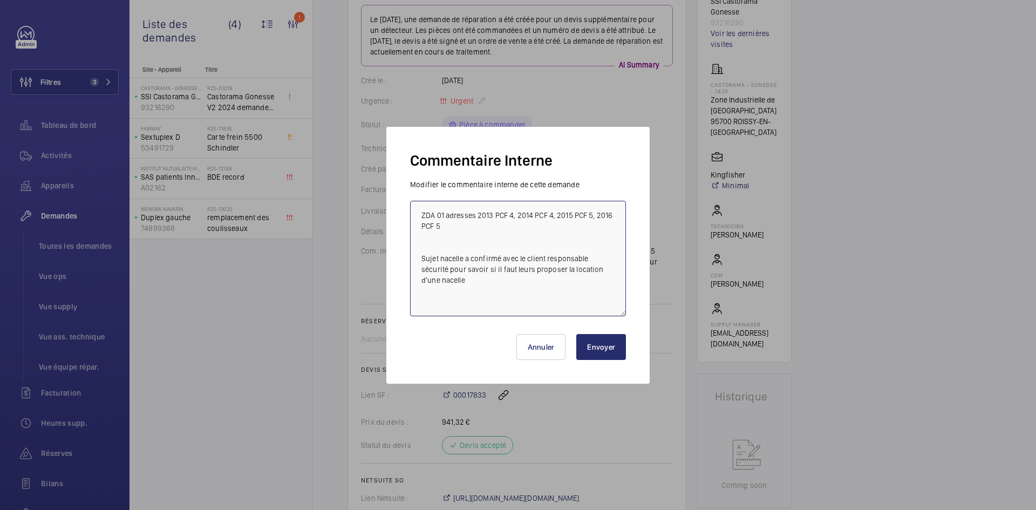
click at [414, 204] on textarea "ZDA 01 adresses 2013 PCF 4, 2014 PCF 4, 2015 PCF 5, 2016 PCF 5 Sujet nacelle a …" at bounding box center [518, 258] width 216 height 115
click at [417, 207] on textarea "ZDA 01 adresses 2013 PCF 4, 2014 PCF 4, 2015 PCF 5, 2016 PCF 5 Sujet nacelle a …" at bounding box center [518, 258] width 216 height 115
paste textarea "BY-01/10 commande effectuer chez le fournisseur Diel via l'email livraison prév…"
type textarea "BY-01/10 commande effectuer chez le fournisseur Diel via l'email livraison prév…"
click at [608, 348] on button "Envoyer" at bounding box center [601, 347] width 50 height 26
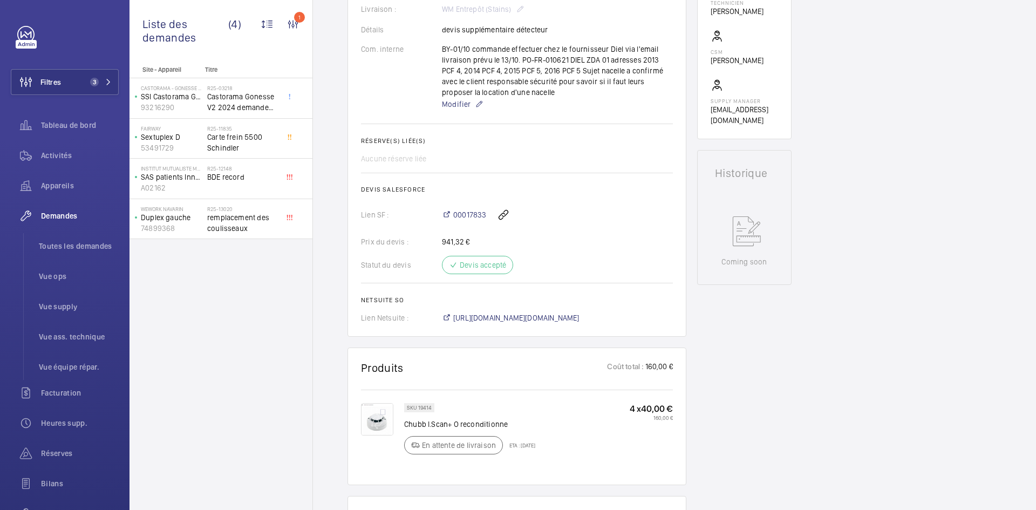
scroll to position [302, 0]
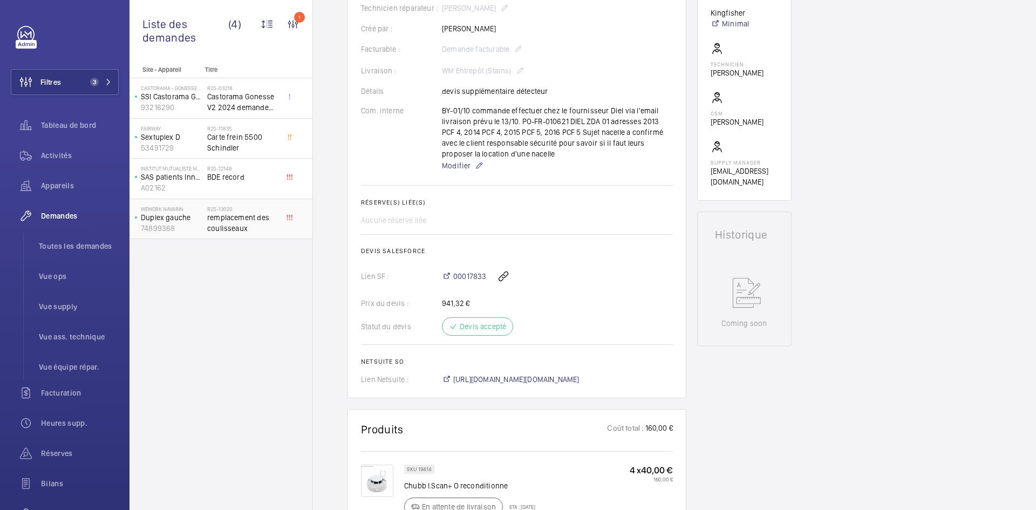
click at [198, 217] on p "Duplex gauche" at bounding box center [172, 217] width 62 height 11
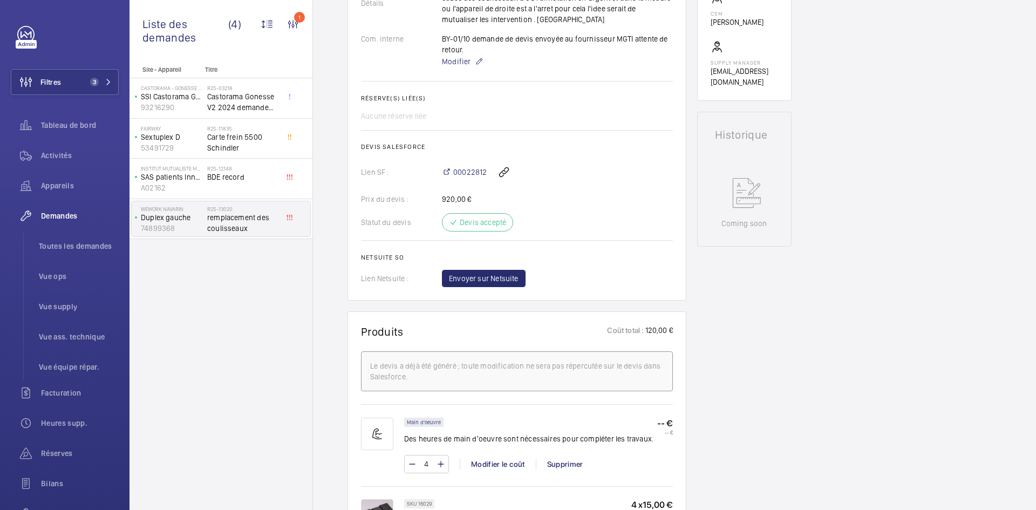
scroll to position [378, 0]
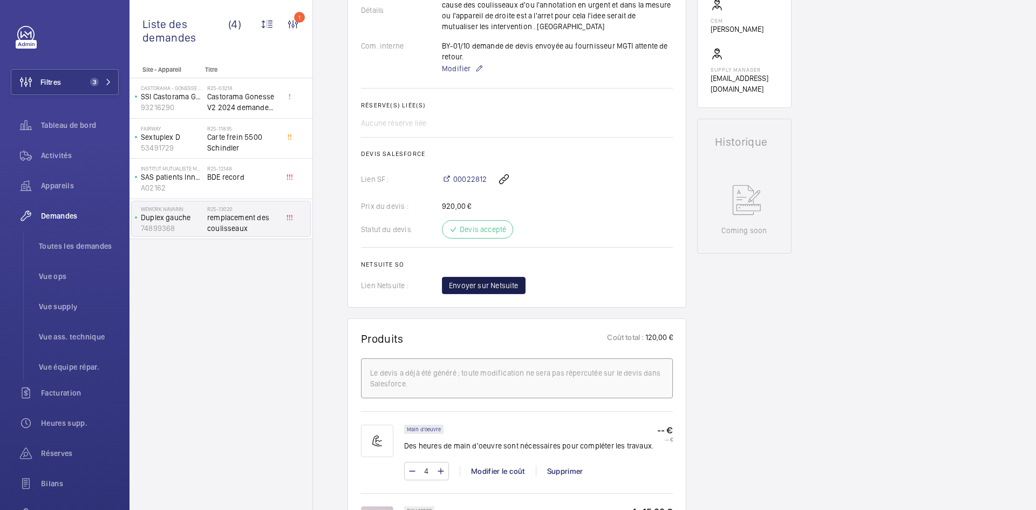
click at [501, 285] on span "Envoyer sur Netsuite" at bounding box center [484, 285] width 70 height 11
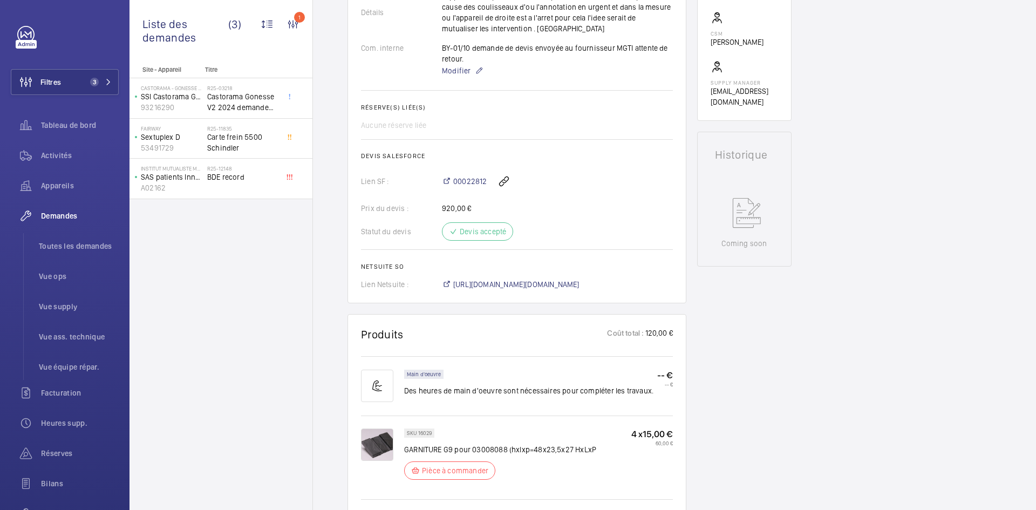
scroll to position [345, 0]
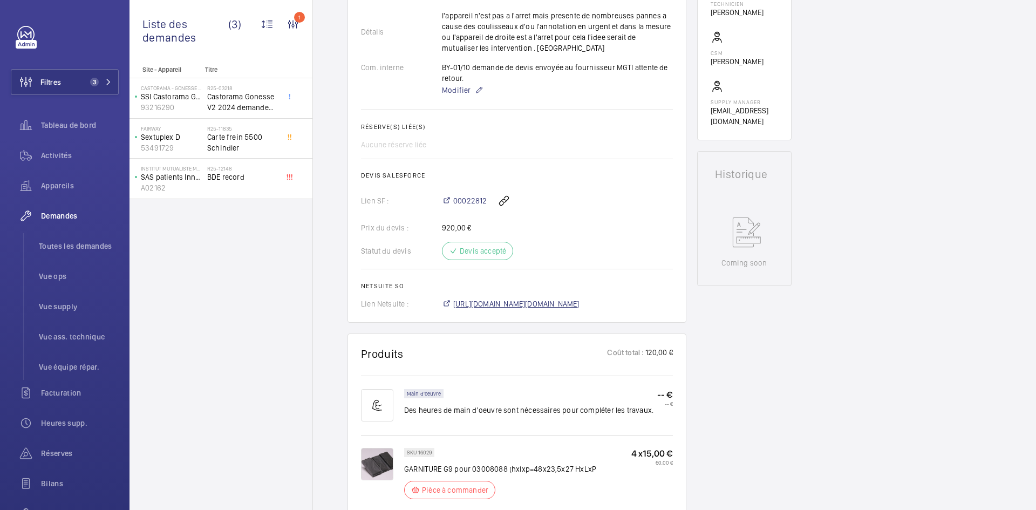
click at [559, 306] on span "https://6461500.app.netsuite.com/app/accounting/transactions/salesord.nl?id=305…" at bounding box center [516, 303] width 126 height 11
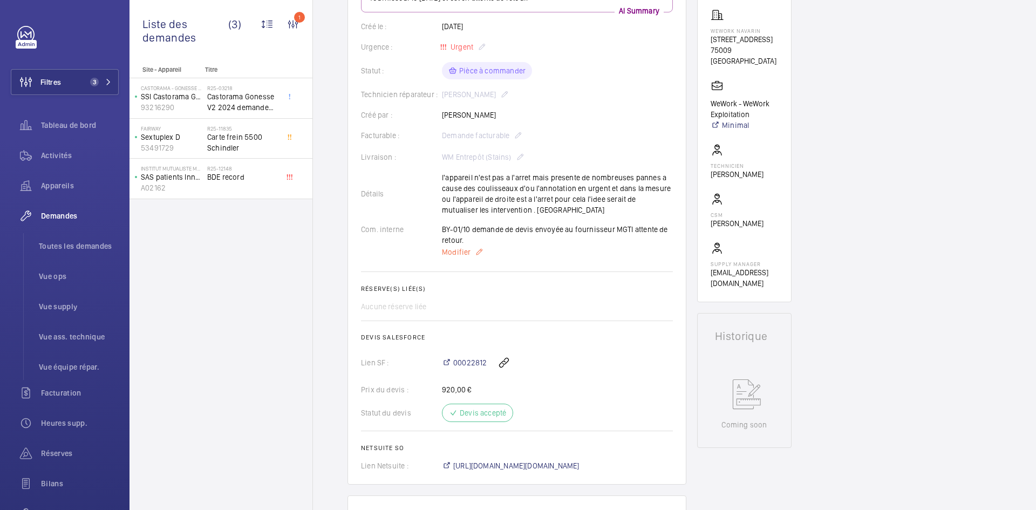
click at [457, 251] on span "Modifier" at bounding box center [456, 251] width 29 height 11
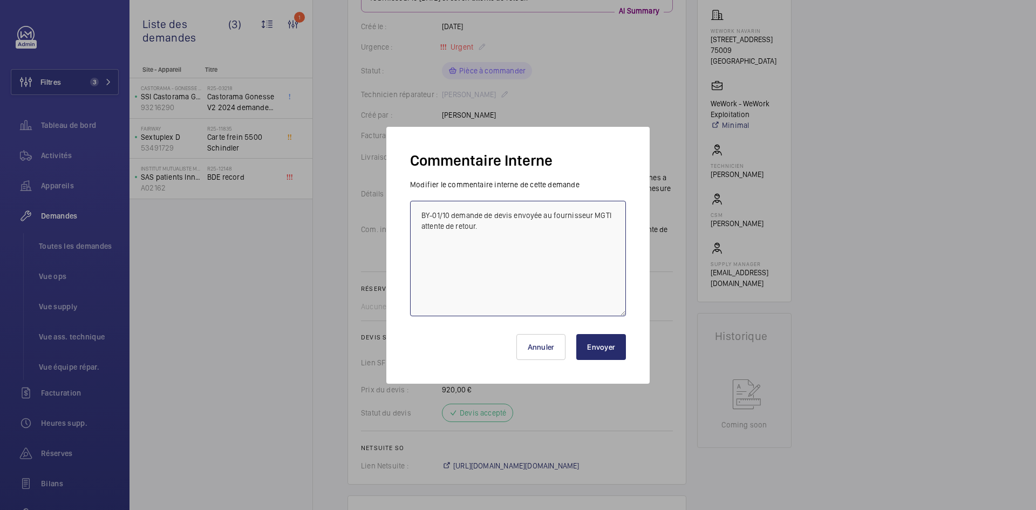
click at [418, 204] on textarea "BY-01/10 demande de devis envoyée au fournisseur MGTI attente de retour." at bounding box center [518, 258] width 216 height 115
paste textarea "BY-01/10 commande effectuer chez le fournisseur MGTI via l'email livraison prév…"
type textarea "BY-01/10 commande effectuer chez le fournisseur MGTI via l'email livraison prév…"
click at [606, 350] on button "Envoyer" at bounding box center [601, 347] width 50 height 26
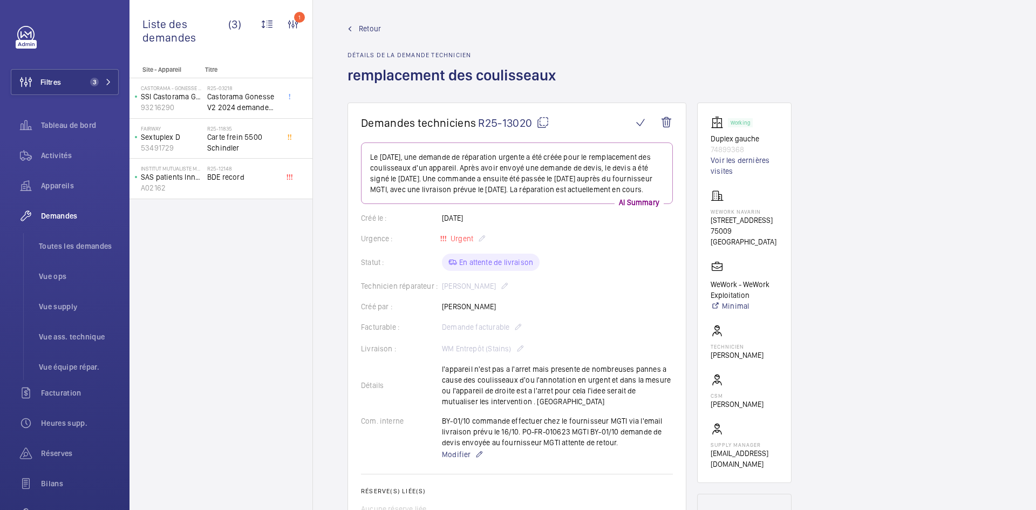
scroll to position [0, 0]
click at [378, 30] on span "Retour" at bounding box center [370, 31] width 22 height 11
click at [377, 30] on span "Retour" at bounding box center [370, 31] width 22 height 11
click at [371, 28] on span "Retour" at bounding box center [370, 31] width 22 height 11
click at [361, 30] on span "Retour" at bounding box center [370, 31] width 22 height 11
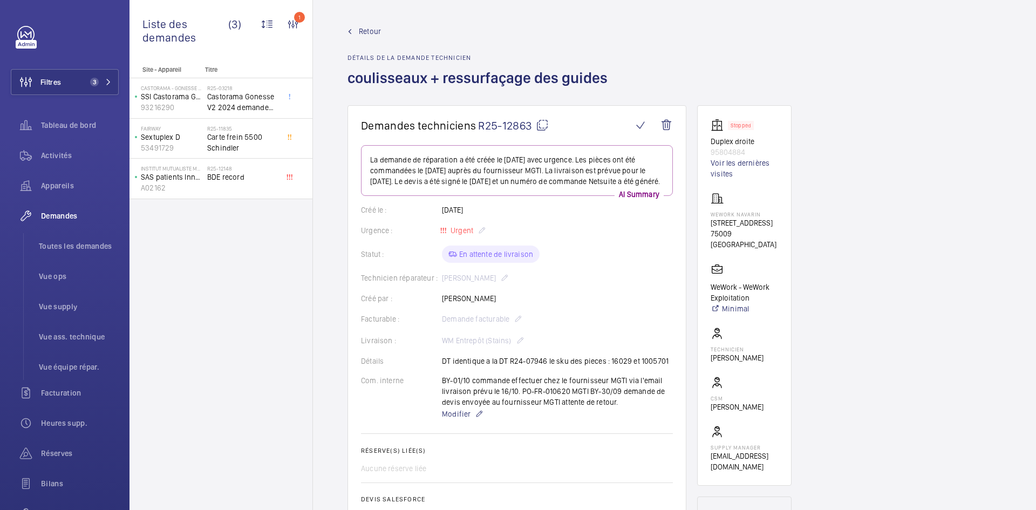
click at [369, 33] on span "Retour" at bounding box center [370, 31] width 22 height 11
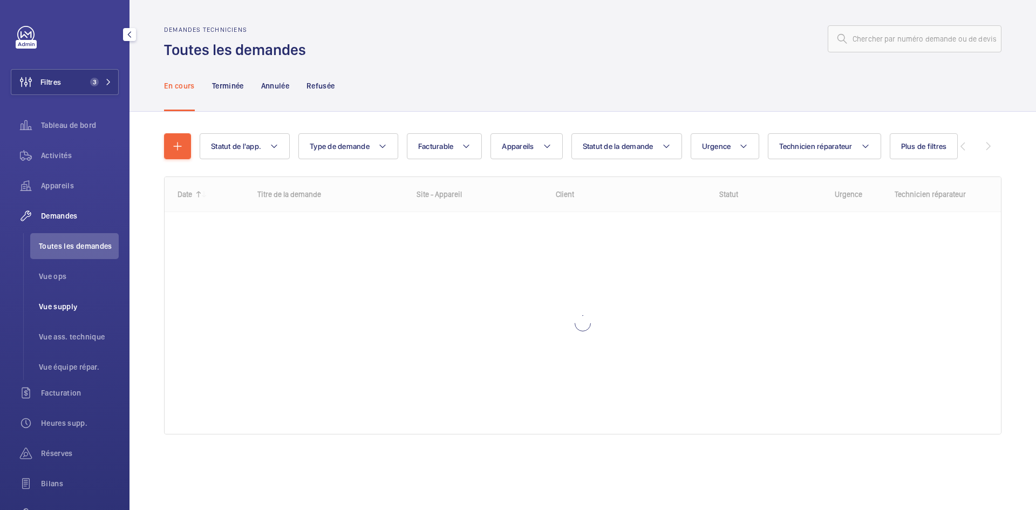
click at [54, 302] on span "Vue supply" at bounding box center [79, 306] width 80 height 11
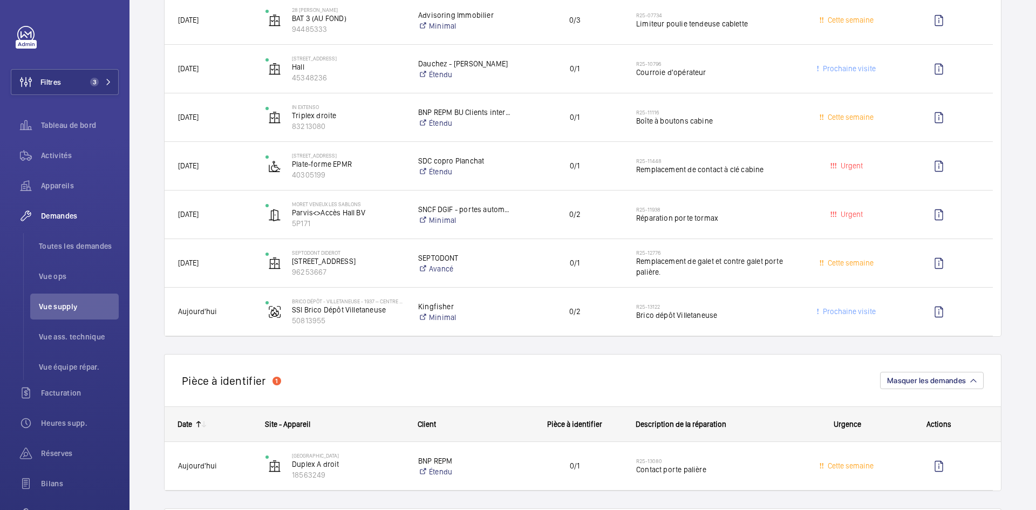
scroll to position [162, 0]
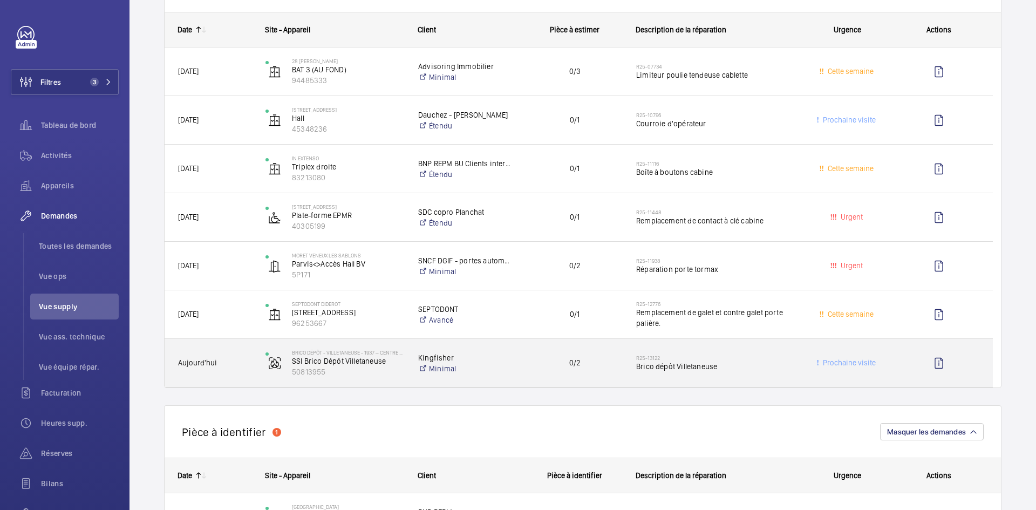
click at [233, 364] on span "Aujourd'hui" at bounding box center [214, 363] width 73 height 12
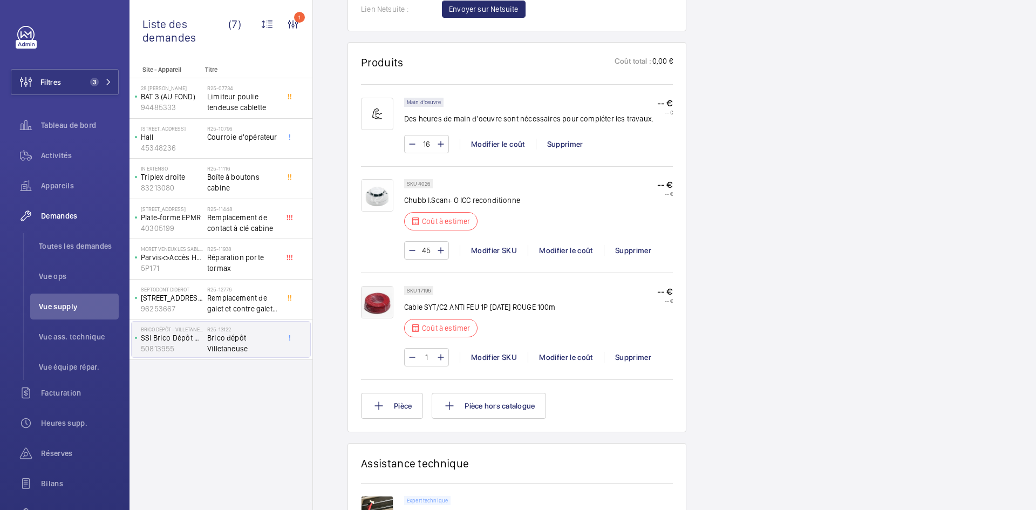
scroll to position [680, 0]
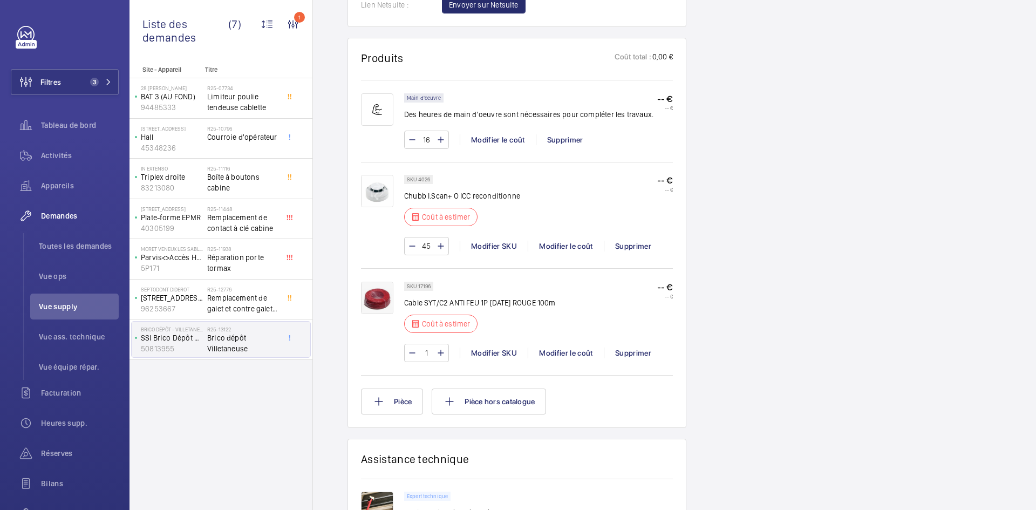
click at [376, 180] on img at bounding box center [377, 191] width 32 height 32
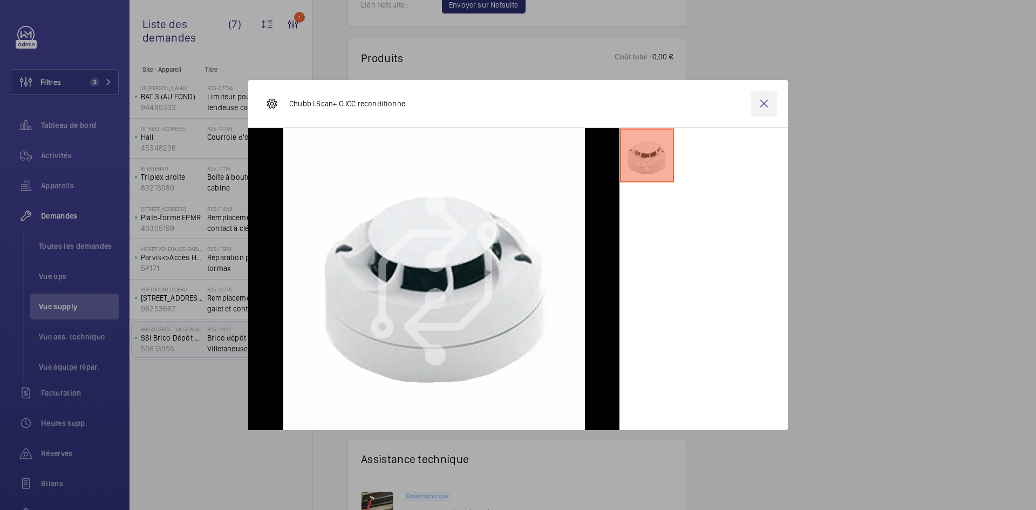
click at [771, 104] on wm-front-icon-button at bounding box center [764, 104] width 26 height 26
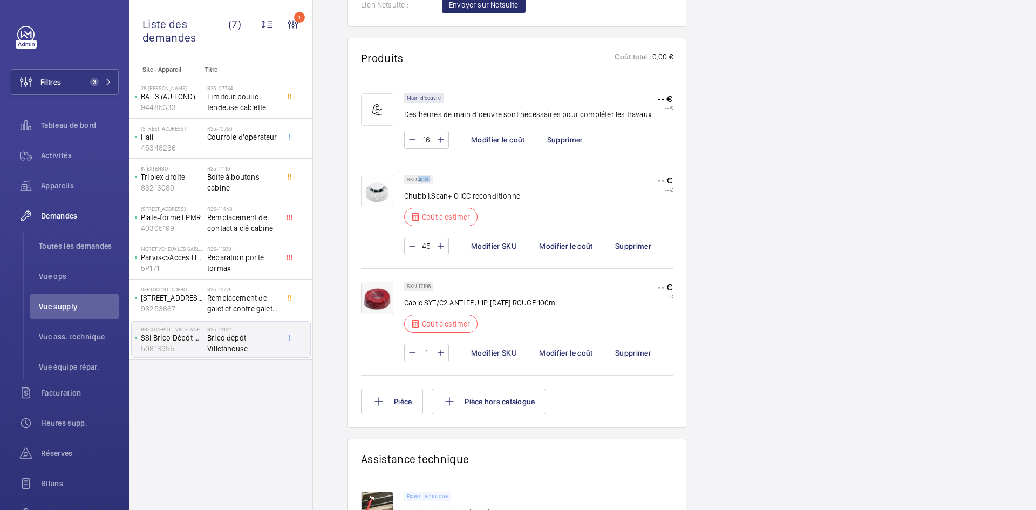
drag, startPoint x: 430, startPoint y: 168, endPoint x: 418, endPoint y: 168, distance: 12.4
click at [418, 175] on div "SKU 4026" at bounding box center [418, 179] width 29 height 9
copy p "4026"
click at [569, 241] on div "Modifier le coût" at bounding box center [565, 246] width 76 height 11
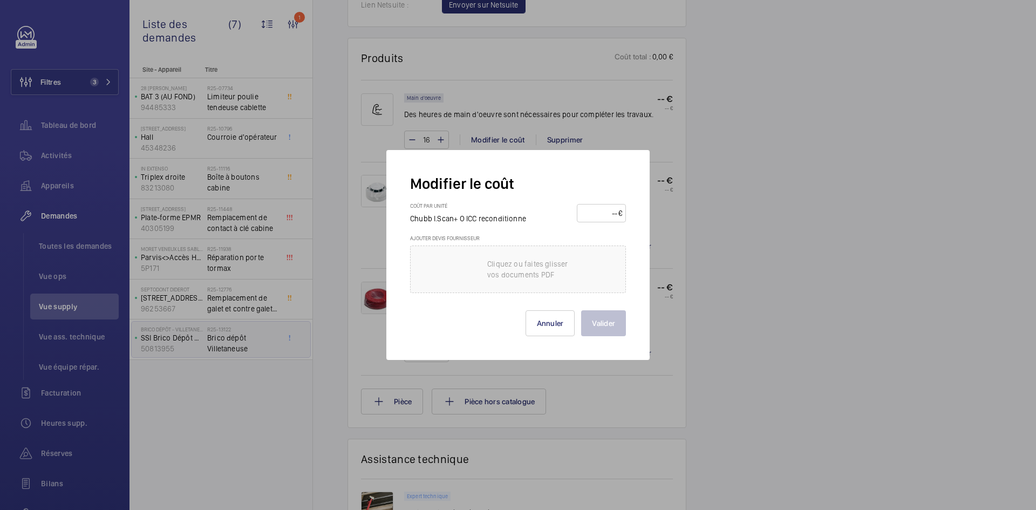
click at [598, 213] on input "number" at bounding box center [599, 212] width 38 height 17
type input "40"
click at [615, 323] on button "Valider" at bounding box center [603, 323] width 45 height 26
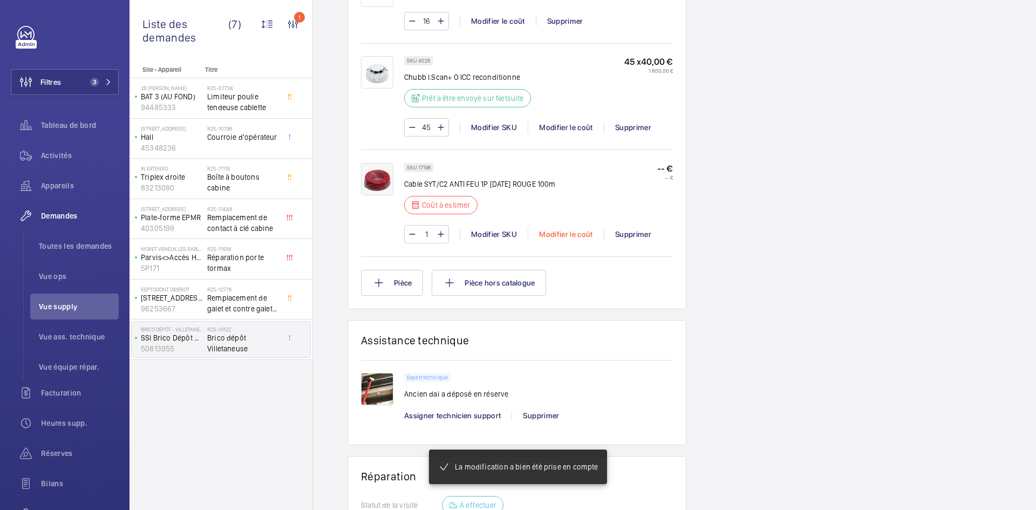
click at [570, 229] on div "Modifier le coût" at bounding box center [565, 234] width 76 height 11
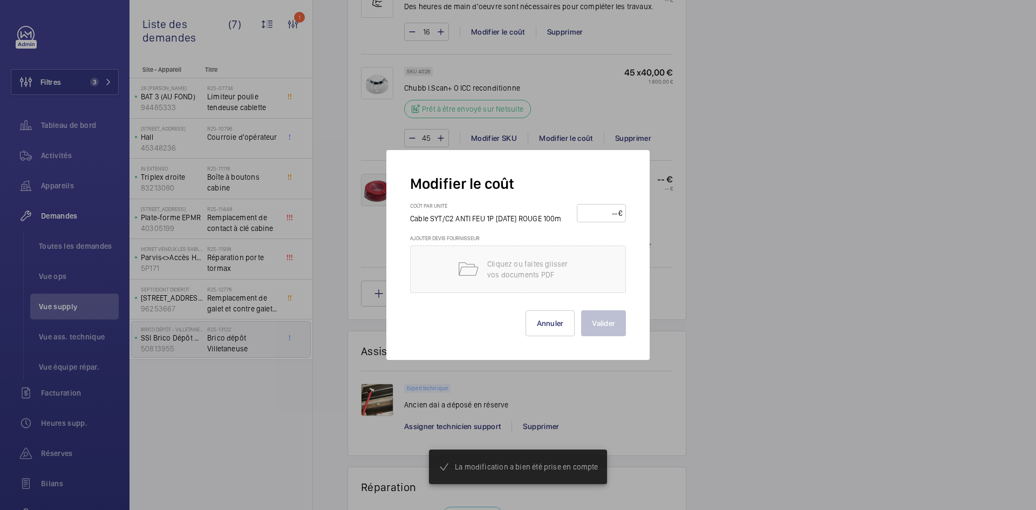
scroll to position [809, 0]
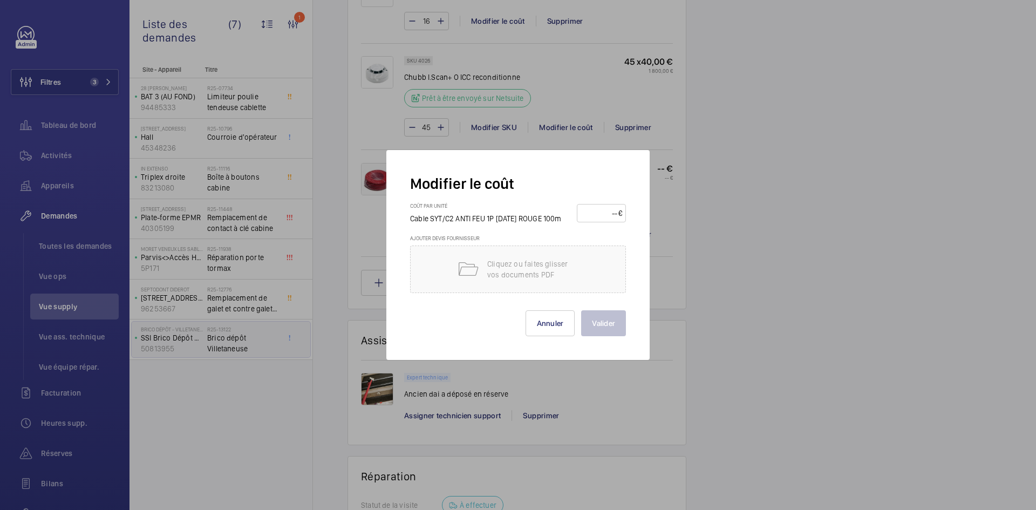
click at [597, 210] on input "number" at bounding box center [599, 212] width 38 height 17
type input "40"
click at [620, 319] on button "Valider" at bounding box center [603, 323] width 45 height 26
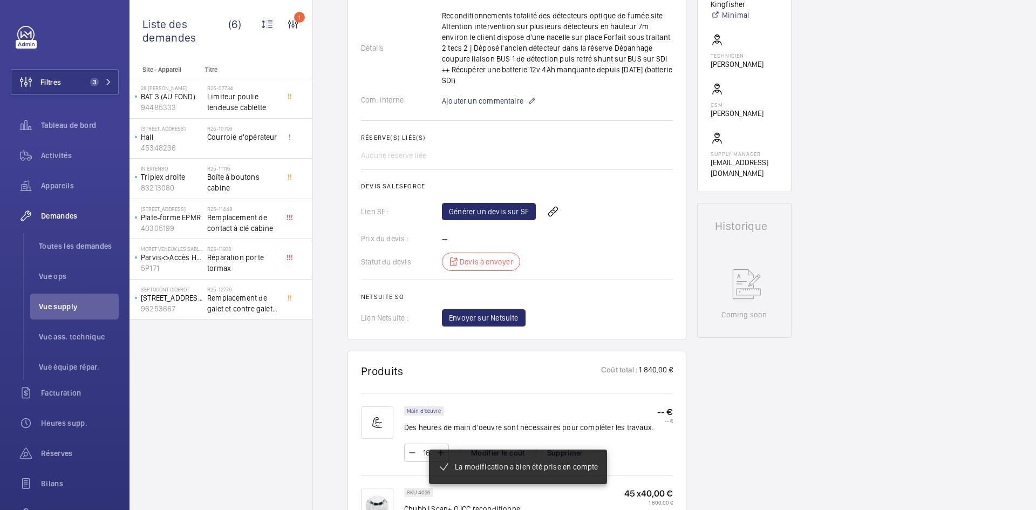
scroll to position [539, 0]
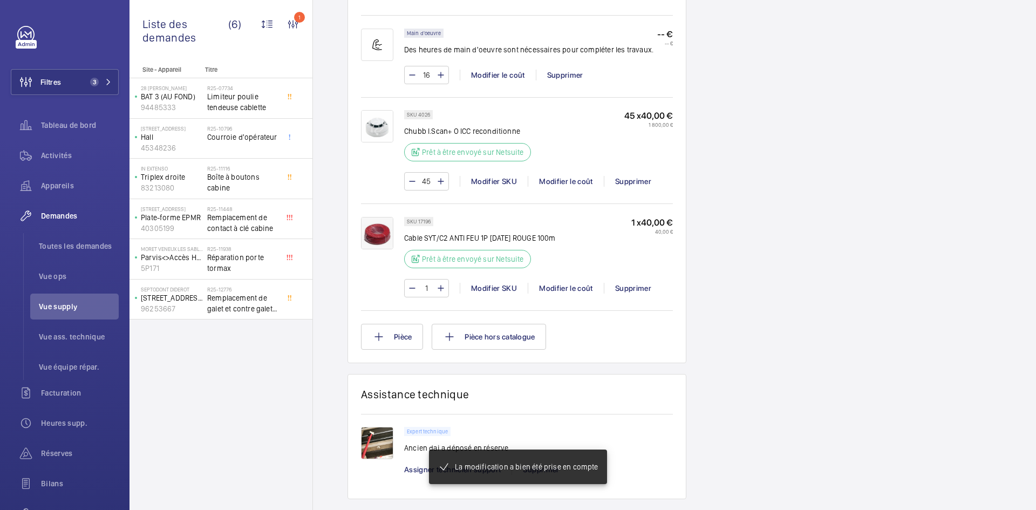
click at [379, 429] on img at bounding box center [377, 443] width 32 height 32
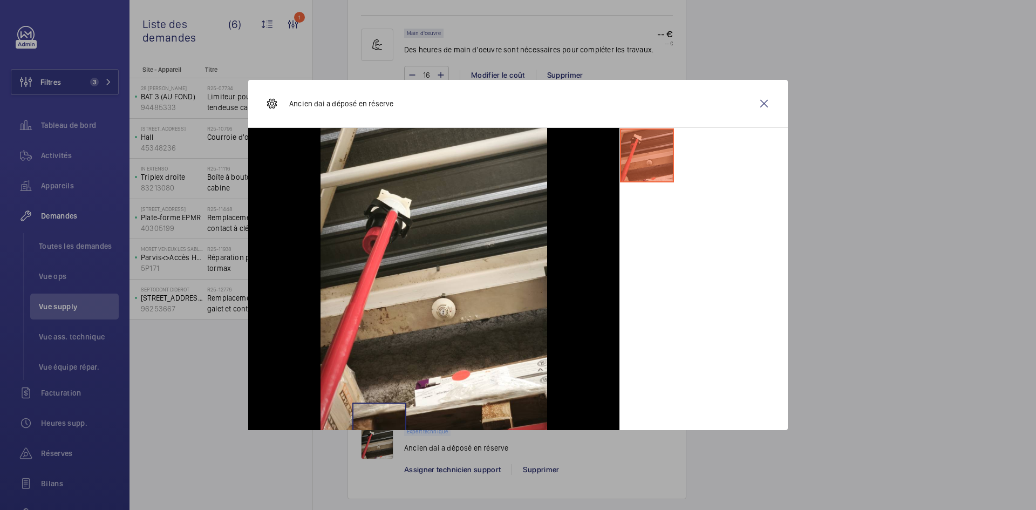
scroll to position [755, 0]
click at [769, 101] on wm-front-icon-button at bounding box center [764, 104] width 26 height 26
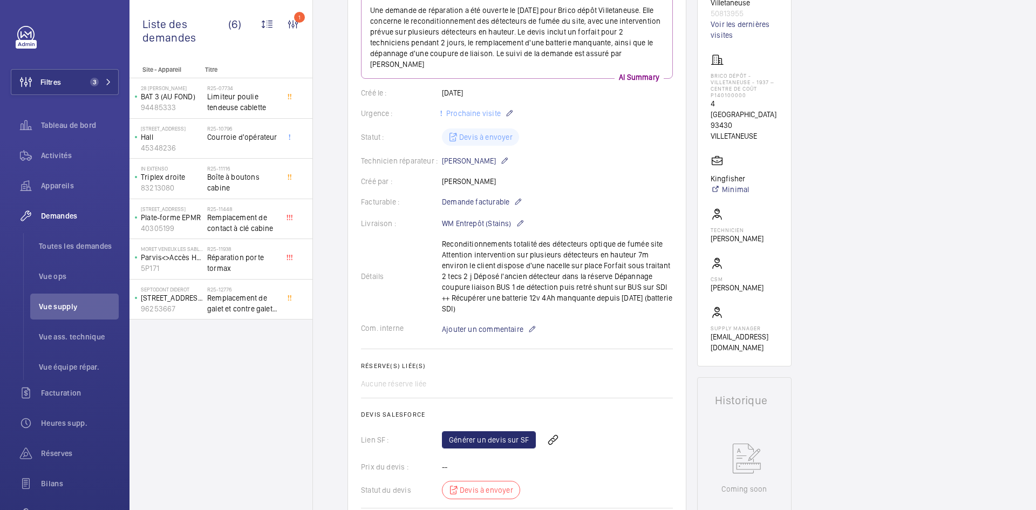
scroll to position [0, 0]
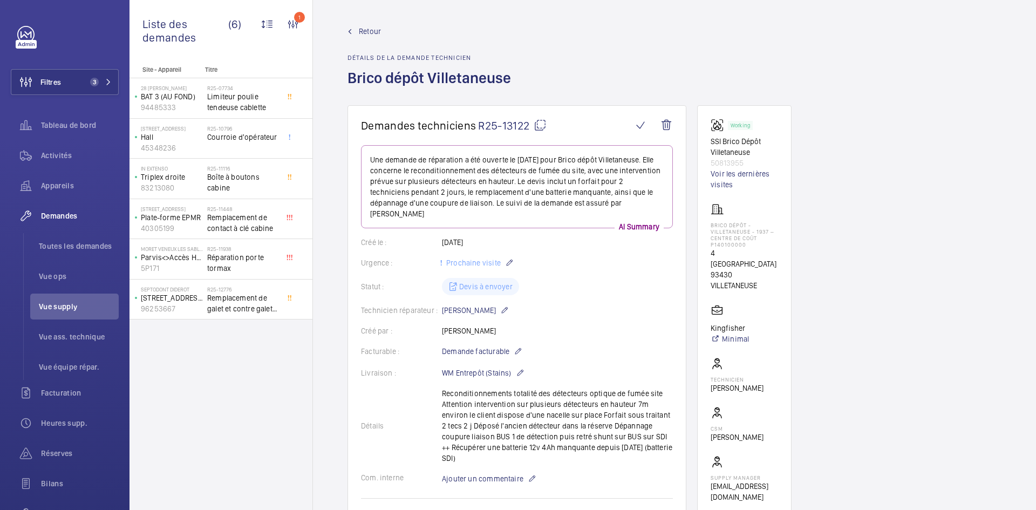
click at [372, 29] on span "Retour" at bounding box center [370, 31] width 22 height 11
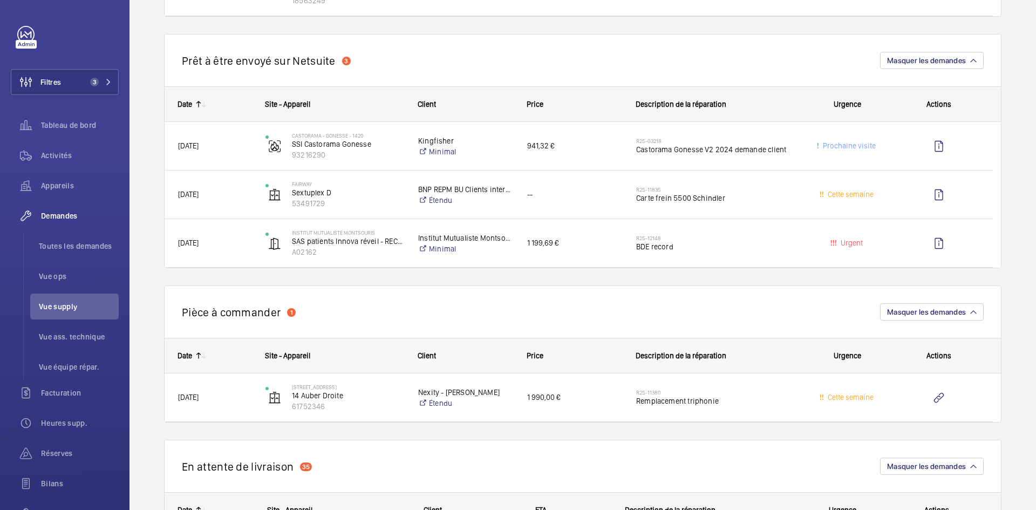
scroll to position [647, 0]
